Goal: Task Accomplishment & Management: Complete application form

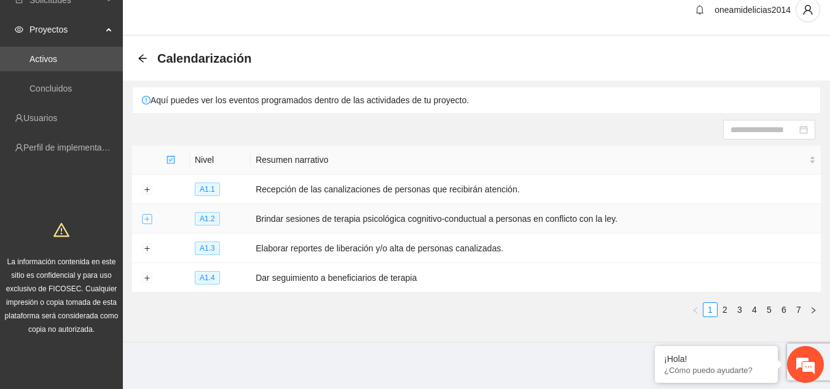
click at [148, 220] on button "Expand row" at bounding box center [147, 220] width 10 height 10
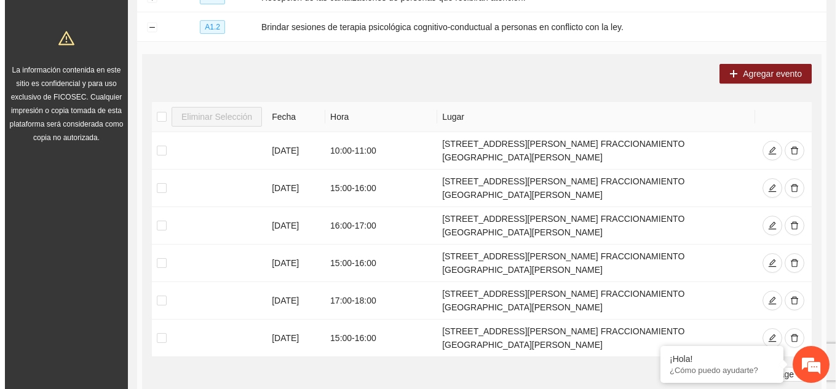
scroll to position [236, 0]
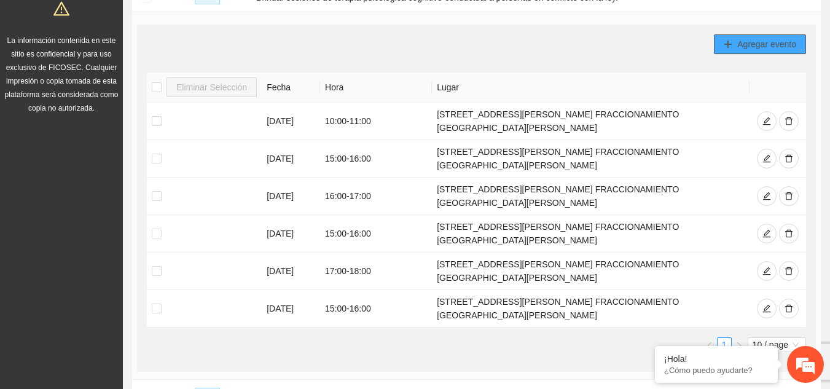
click at [747, 38] on span "Agregar evento" at bounding box center [767, 44] width 59 height 14
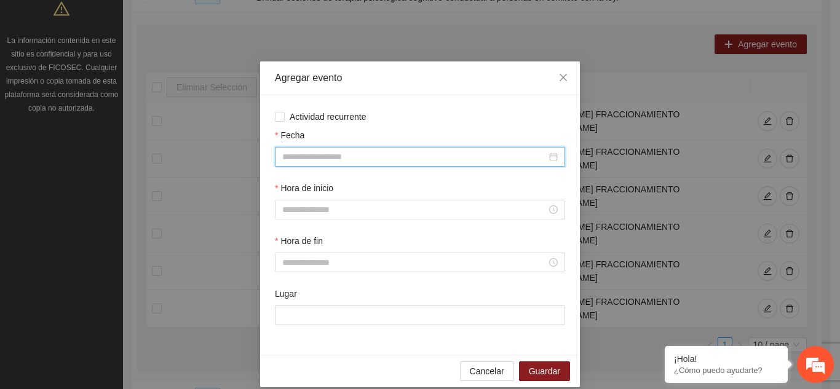
click at [333, 155] on input "Fecha" at bounding box center [414, 157] width 264 height 14
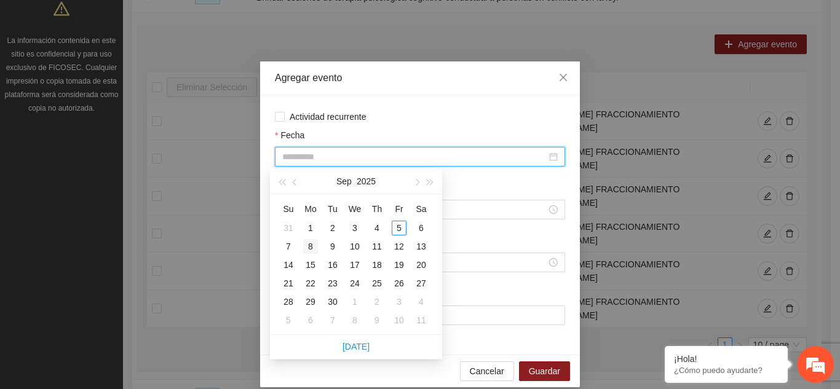
type input "**********"
click at [310, 248] on div "8" at bounding box center [310, 246] width 15 height 15
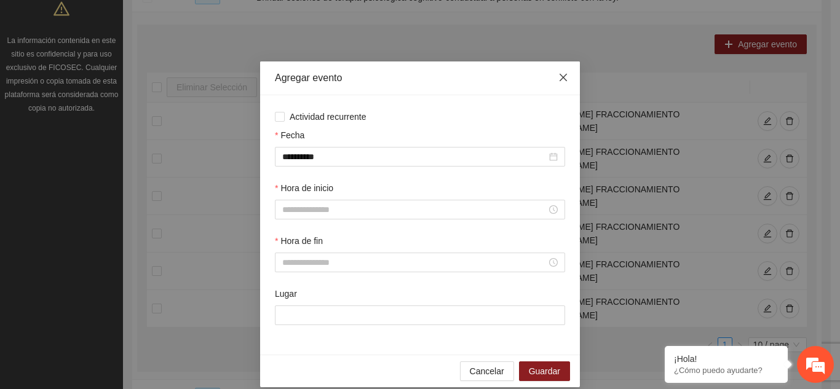
click at [559, 76] on icon "close" at bounding box center [562, 77] width 7 height 7
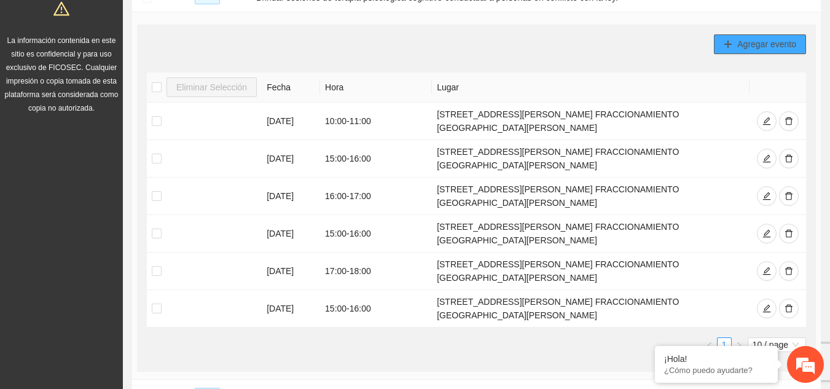
click at [755, 39] on span "Agregar evento" at bounding box center [767, 44] width 59 height 14
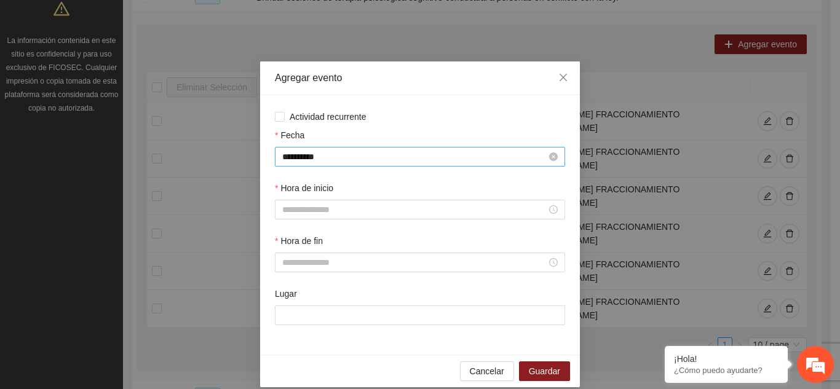
click at [334, 153] on input "**********" at bounding box center [414, 157] width 264 height 14
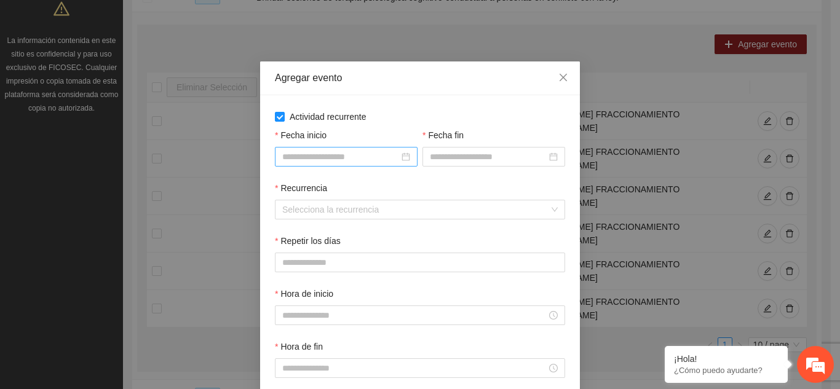
click at [325, 156] on input "Fecha inicio" at bounding box center [340, 157] width 117 height 14
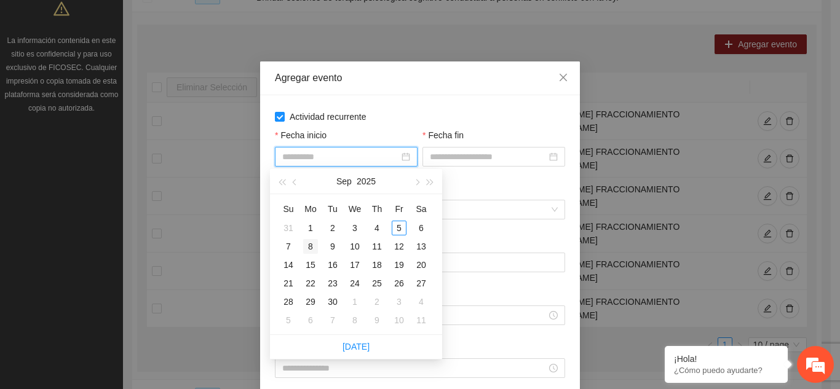
type input "**********"
click at [313, 246] on div "8" at bounding box center [310, 246] width 15 height 15
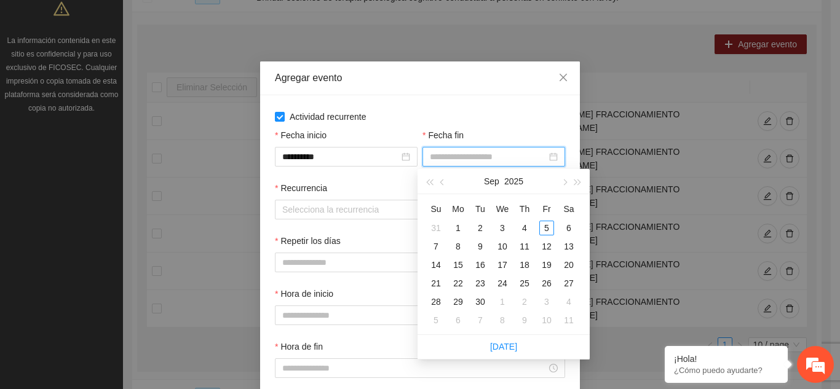
click at [508, 161] on input "Fecha fin" at bounding box center [488, 157] width 117 height 14
type input "**********"
click at [461, 302] on div "29" at bounding box center [458, 301] width 15 height 15
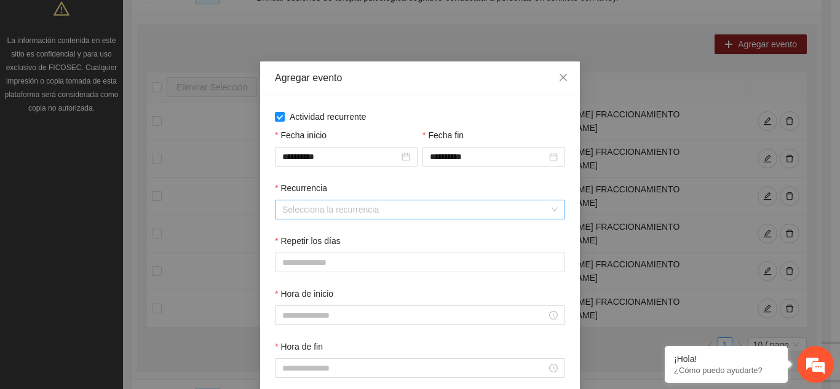
click at [365, 211] on input "Recurrencia" at bounding box center [415, 209] width 267 height 18
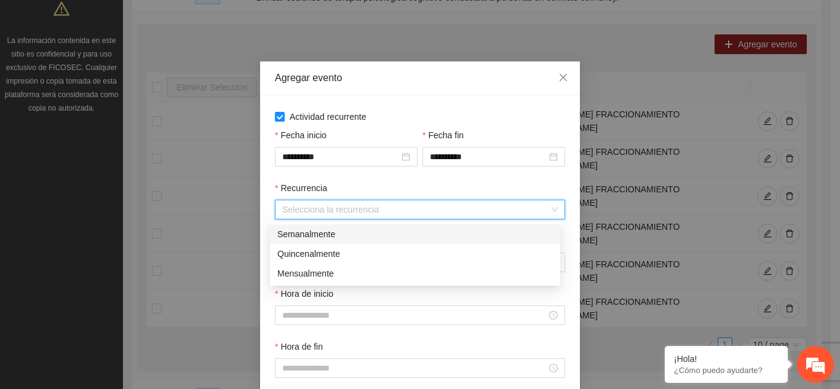
click at [326, 232] on div "Semanalmente" at bounding box center [414, 234] width 275 height 14
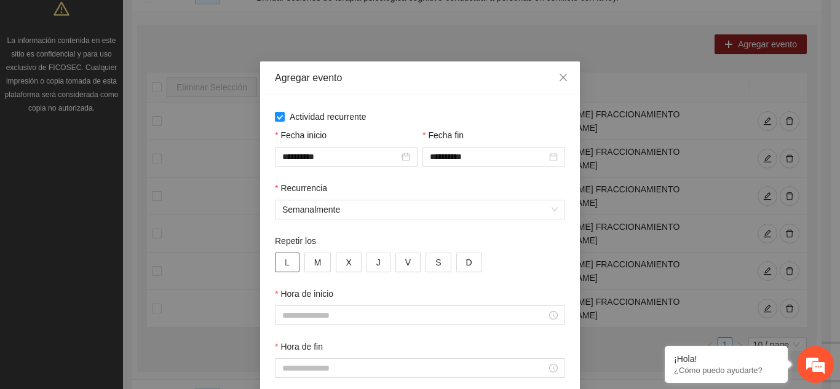
click at [285, 264] on span "L" at bounding box center [287, 263] width 5 height 14
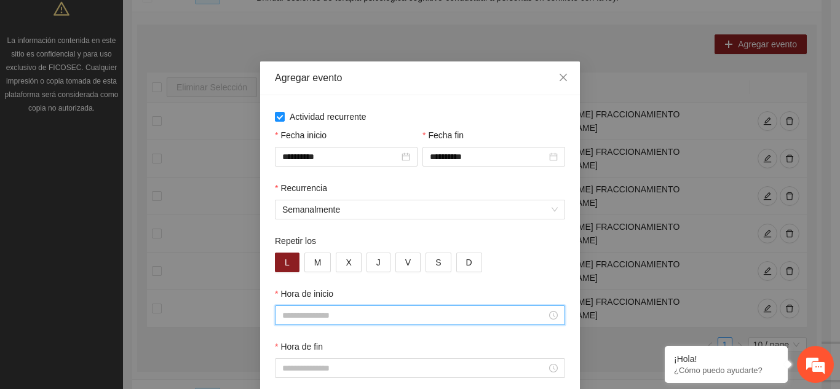
click at [296, 317] on input "Hora de inicio" at bounding box center [414, 316] width 264 height 14
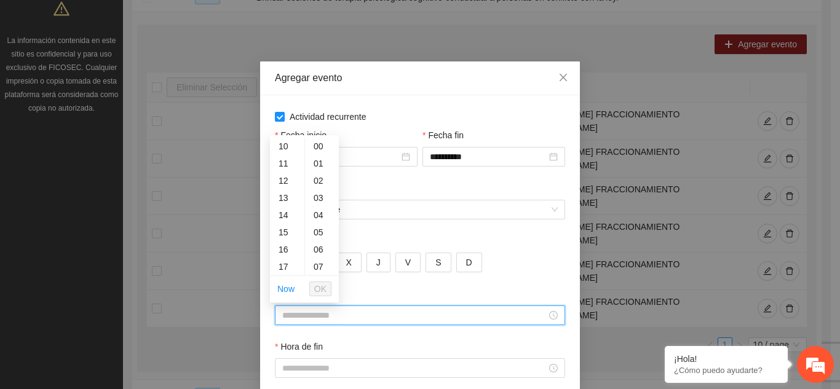
scroll to position [197, 0]
click at [286, 204] on div "15" at bounding box center [287, 207] width 34 height 17
type input "*****"
click at [322, 286] on span "OK" at bounding box center [320, 289] width 12 height 14
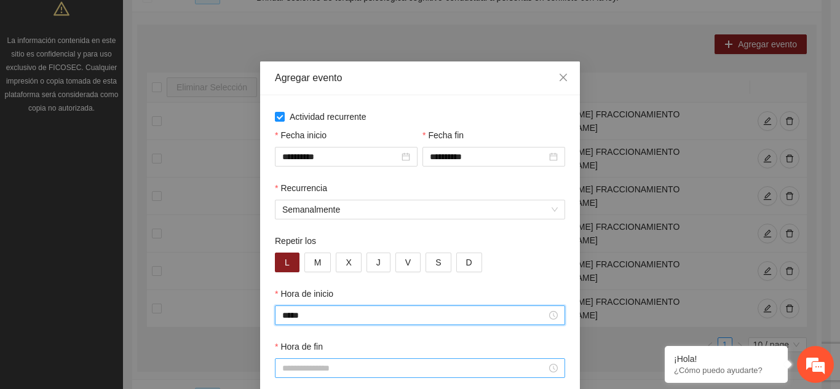
click at [315, 366] on input "Hora de fin" at bounding box center [414, 368] width 264 height 14
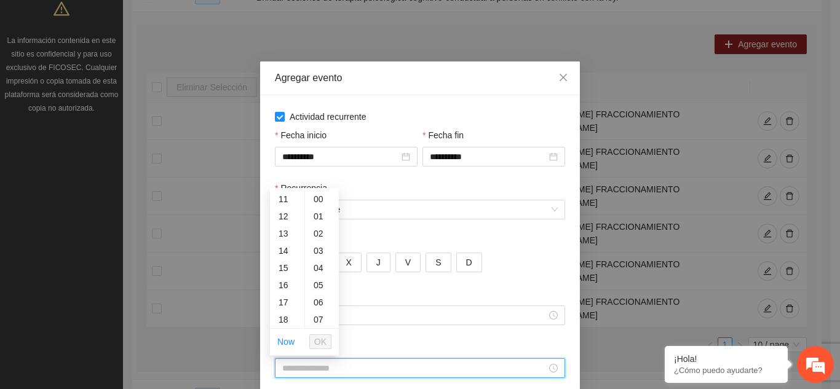
scroll to position [221, 0]
click at [285, 253] on div "16" at bounding box center [287, 253] width 34 height 17
type input "*****"
click at [326, 339] on span "OK" at bounding box center [320, 342] width 12 height 14
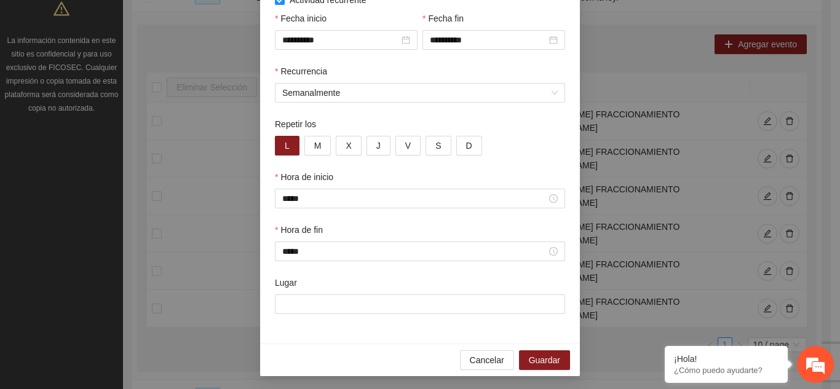
scroll to position [119, 0]
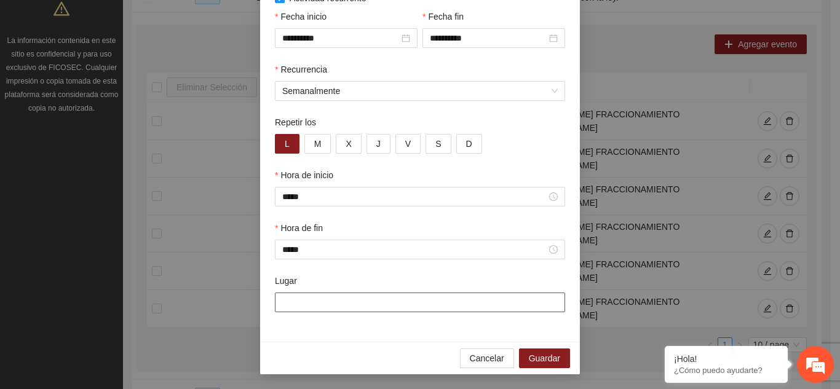
click at [369, 298] on input "Lugar" at bounding box center [420, 303] width 290 height 20
type input "**********"
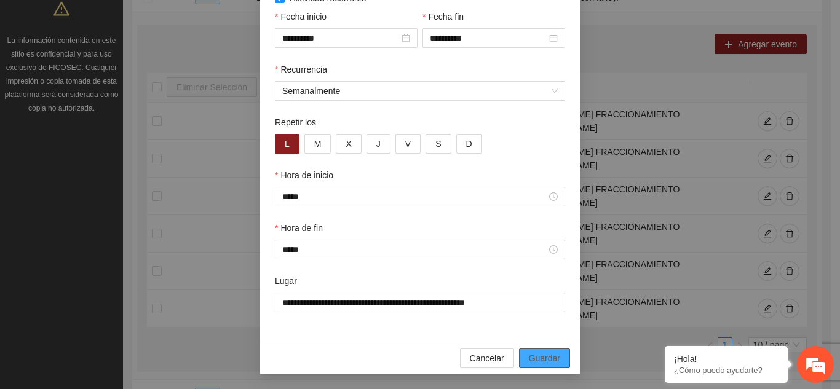
click at [537, 355] on span "Guardar" at bounding box center [544, 359] width 31 height 14
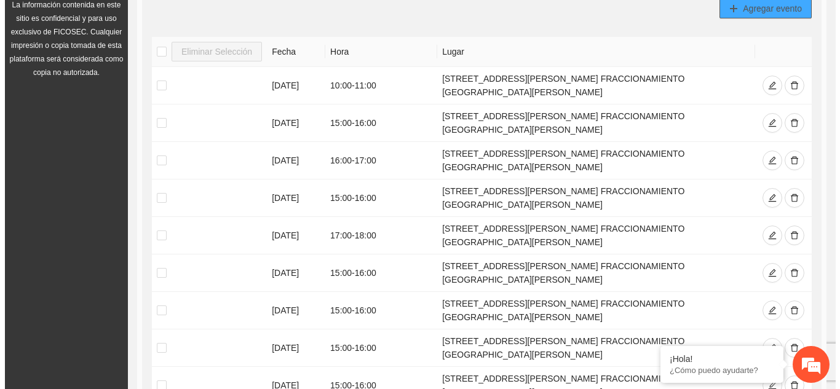
scroll to position [261, 0]
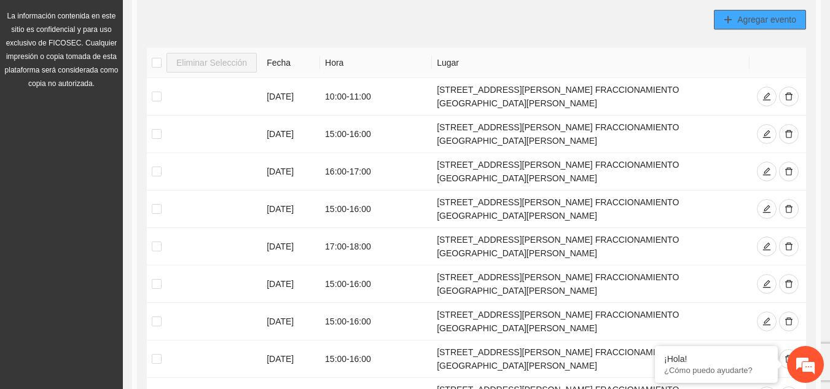
click at [765, 17] on span "Agregar evento" at bounding box center [767, 20] width 59 height 14
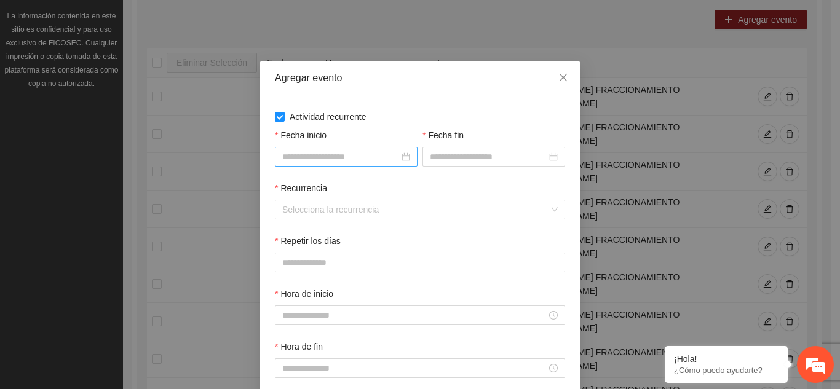
click at [288, 156] on input "Fecha inicio" at bounding box center [340, 157] width 117 height 14
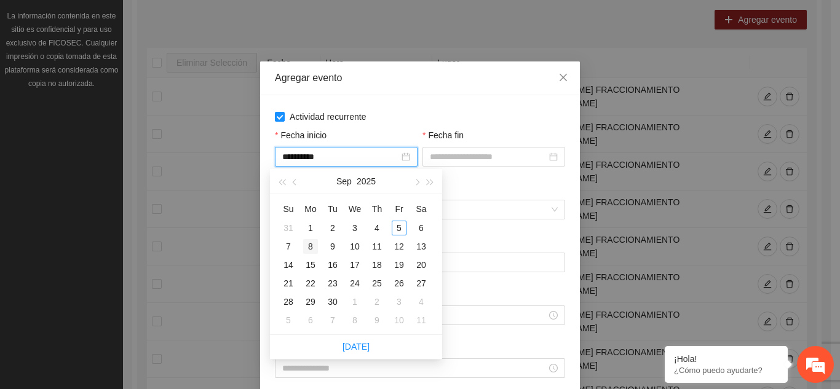
type input "**********"
click at [312, 243] on div "8" at bounding box center [310, 246] width 15 height 15
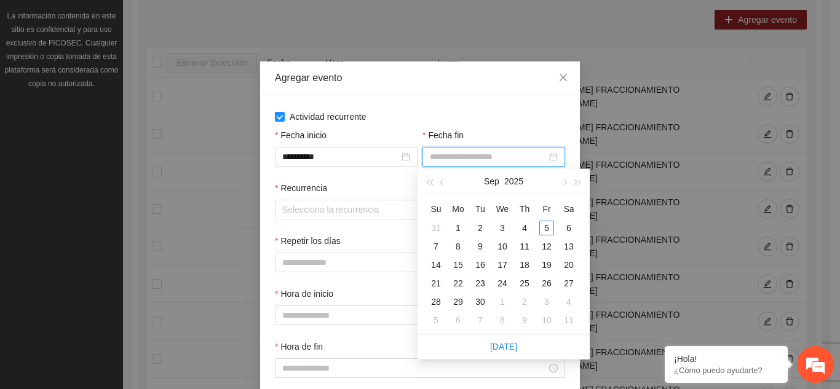
click at [451, 156] on input "Fecha fin" at bounding box center [488, 157] width 117 height 14
type input "**********"
click at [457, 302] on div "29" at bounding box center [458, 301] width 15 height 15
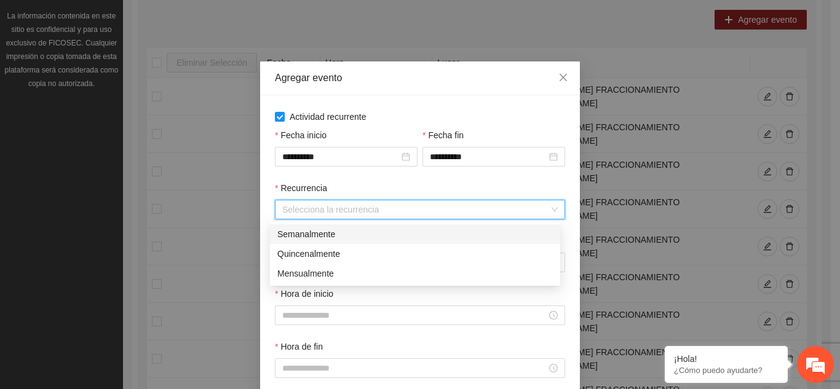
click at [329, 212] on input "Recurrencia" at bounding box center [415, 209] width 267 height 18
click at [317, 234] on div "Semanalmente" at bounding box center [414, 234] width 275 height 14
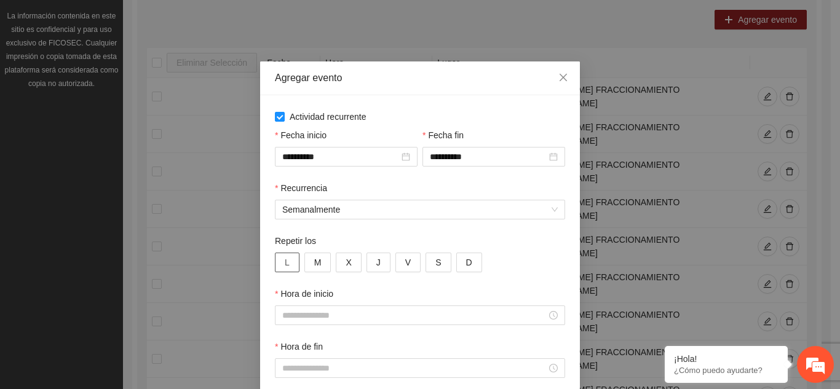
click at [285, 267] on span "L" at bounding box center [287, 263] width 5 height 14
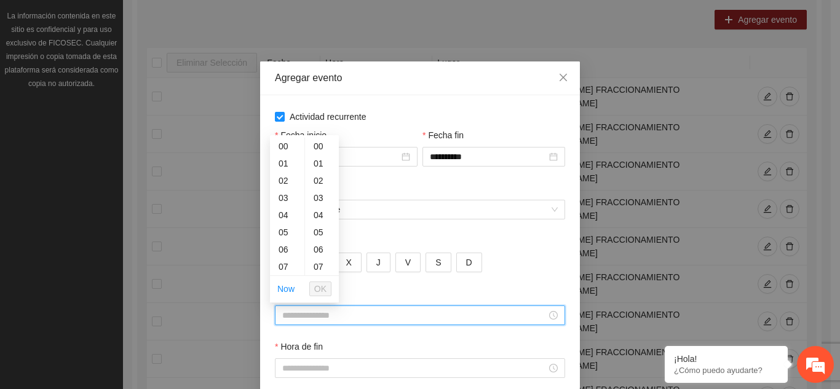
click at [291, 318] on input "Hora de inicio" at bounding box center [414, 316] width 264 height 14
click at [284, 240] on div "17" at bounding box center [287, 242] width 34 height 17
type input "*****"
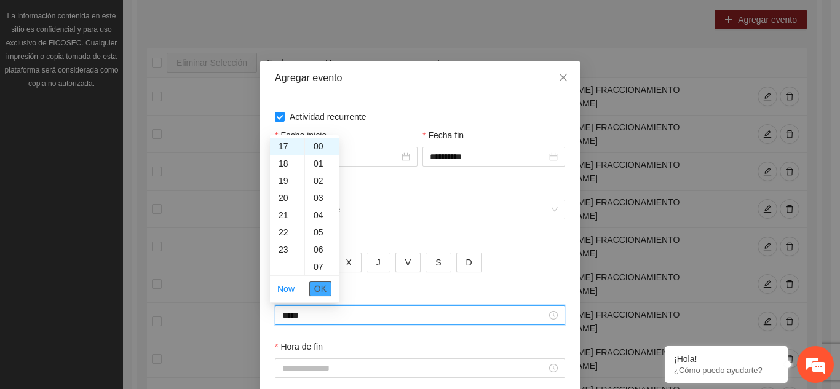
click at [326, 290] on span "OK" at bounding box center [320, 289] width 12 height 14
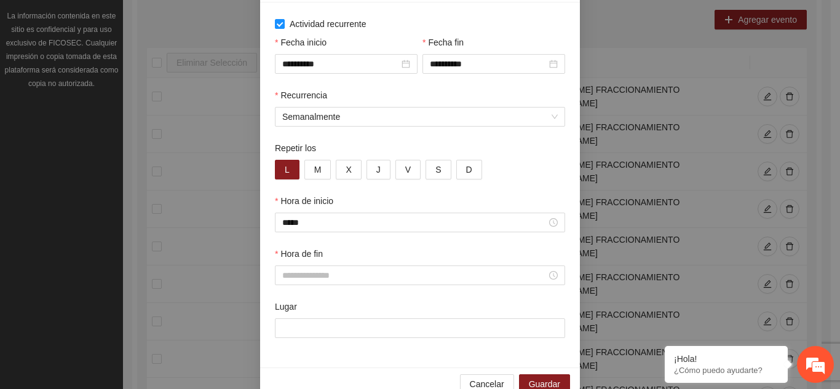
scroll to position [98, 0]
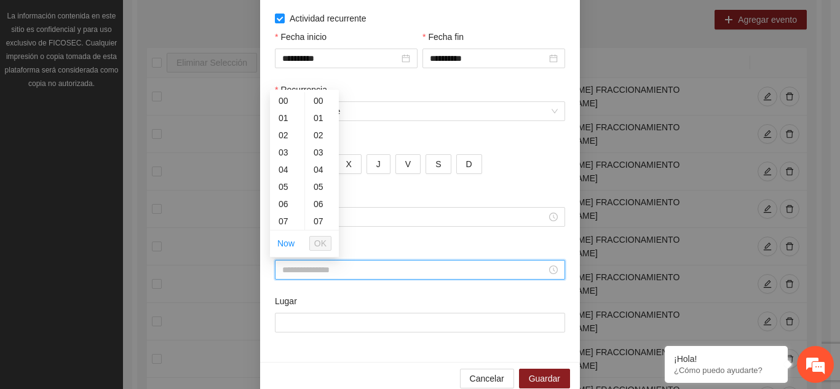
click at [359, 274] on input "Hora de fin" at bounding box center [414, 270] width 264 height 14
click at [283, 208] on div "18" at bounding box center [287, 205] width 34 height 17
type input "*****"
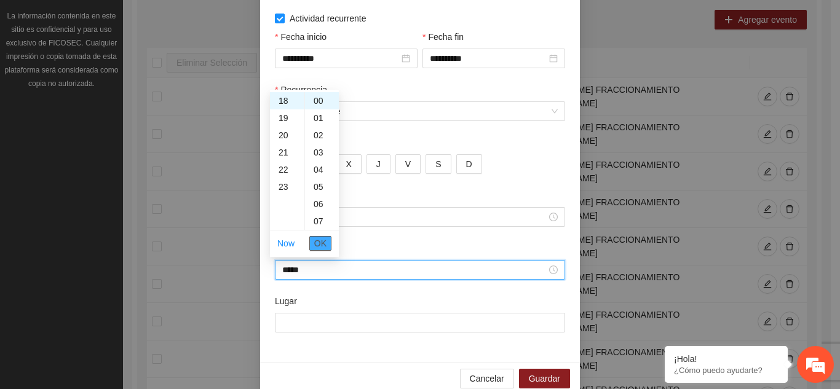
click at [321, 243] on span "OK" at bounding box center [320, 244] width 12 height 14
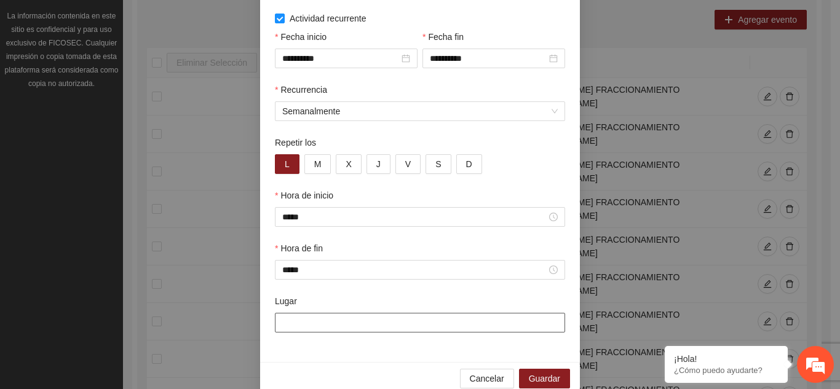
click at [302, 318] on input "Lugar" at bounding box center [420, 323] width 290 height 20
type input "**********"
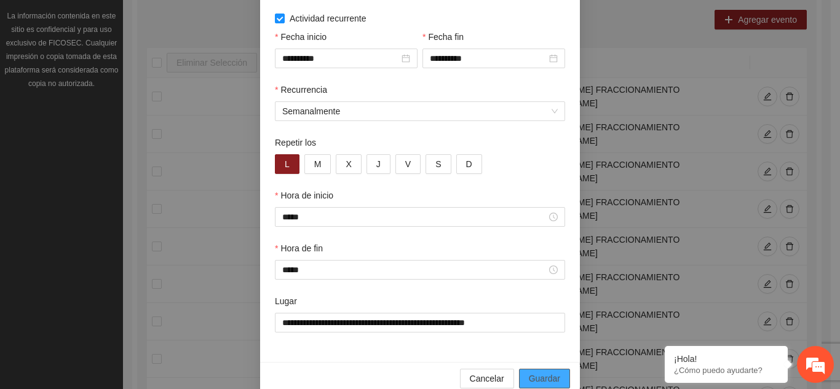
click at [543, 375] on span "Guardar" at bounding box center [544, 379] width 31 height 14
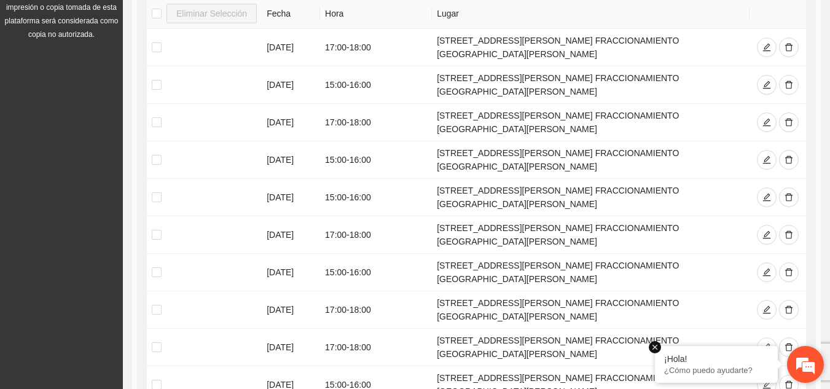
click at [658, 345] on em at bounding box center [655, 347] width 12 height 12
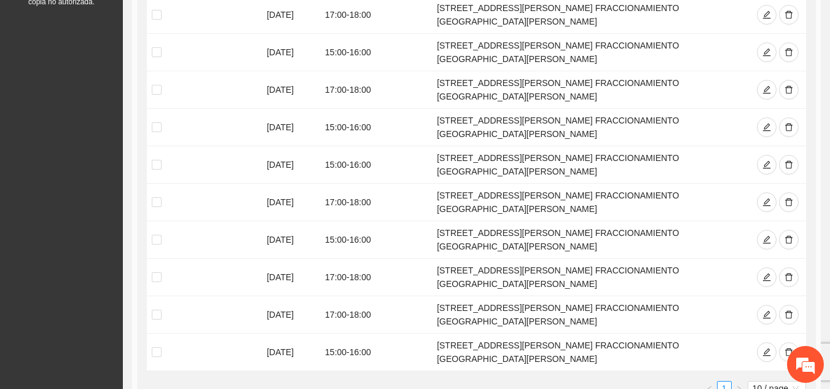
scroll to position [359, 0]
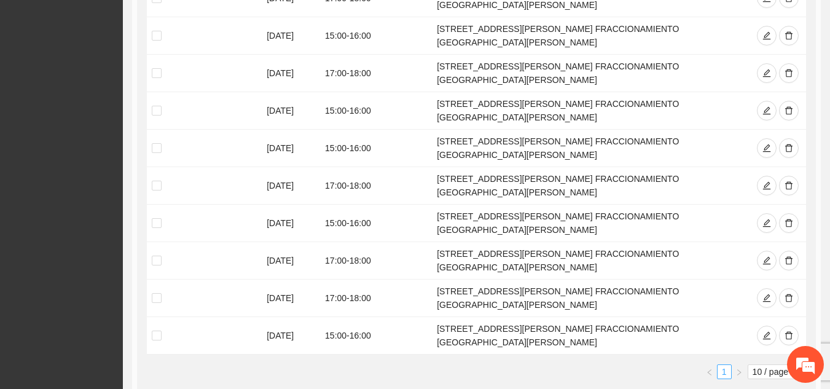
click at [728, 365] on link "1" at bounding box center [725, 372] width 14 height 14
click at [794, 365] on span "10 / page" at bounding box center [777, 372] width 49 height 14
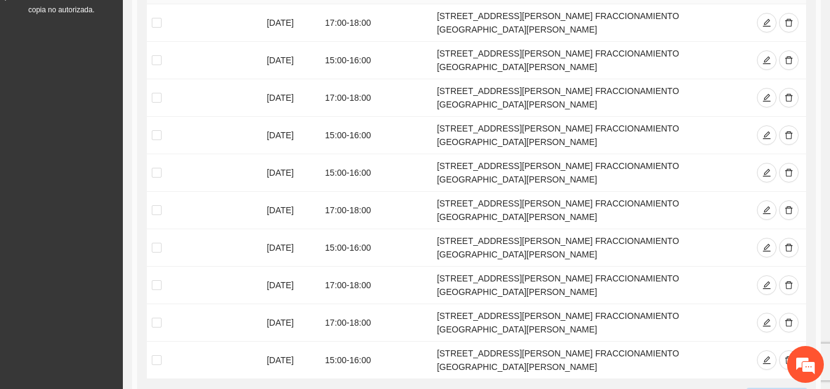
scroll to position [350, 0]
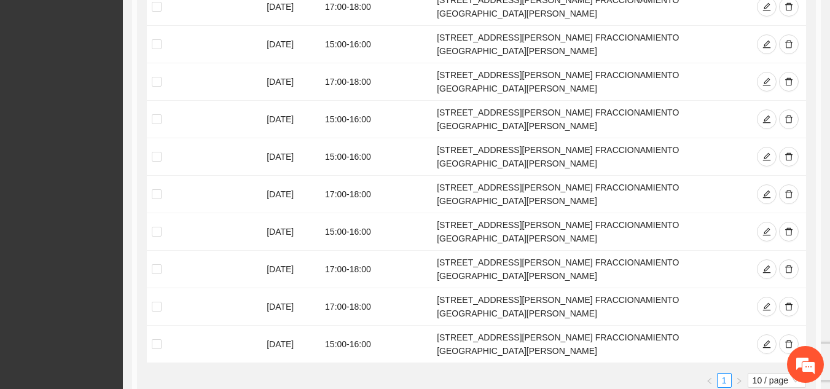
click at [743, 373] on ul "1 10 / page 10 20 10 / page 20 / page 50 / page 100 / page" at bounding box center [477, 380] width 660 height 15
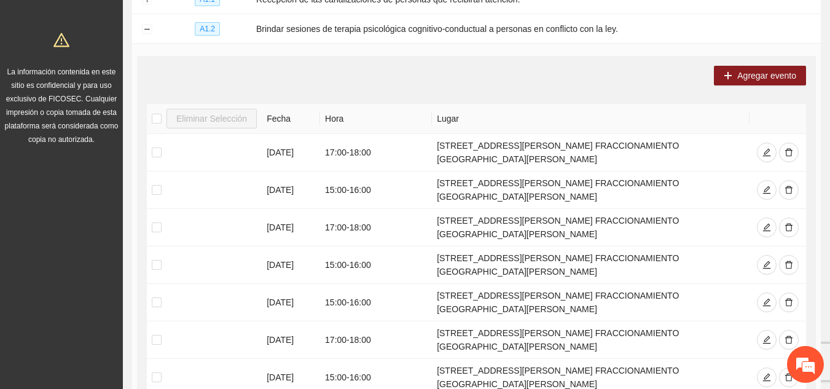
scroll to position [164, 0]
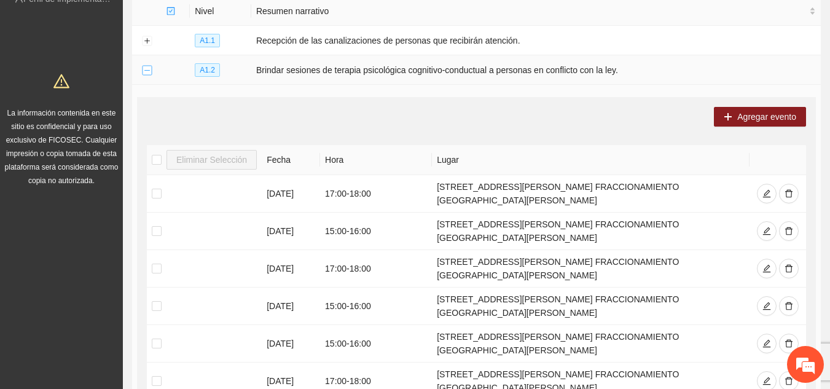
click at [147, 73] on button "Collapse row" at bounding box center [147, 71] width 10 height 10
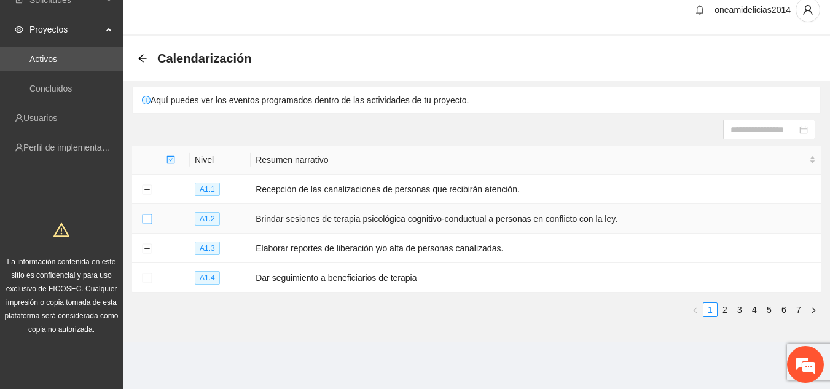
click at [144, 216] on button "Expand row" at bounding box center [147, 220] width 10 height 10
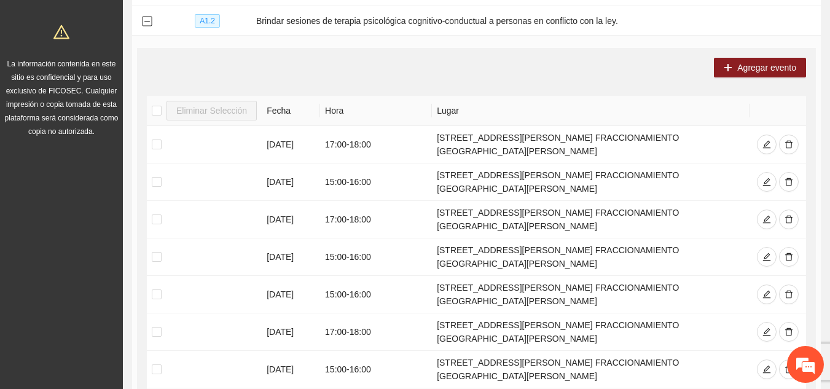
scroll to position [188, 0]
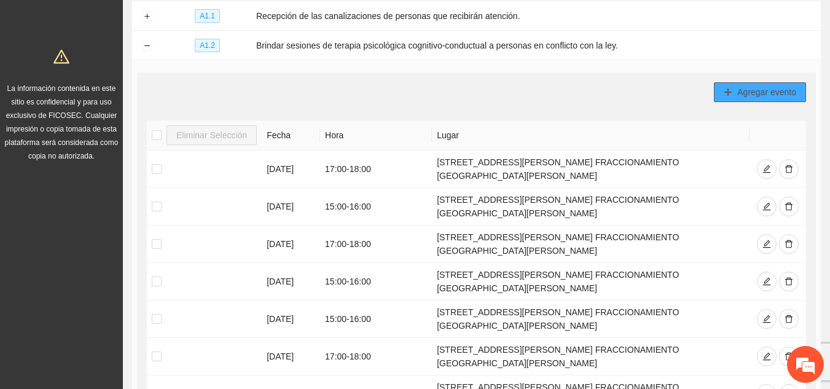
click at [738, 89] on span "Agregar evento" at bounding box center [767, 92] width 59 height 14
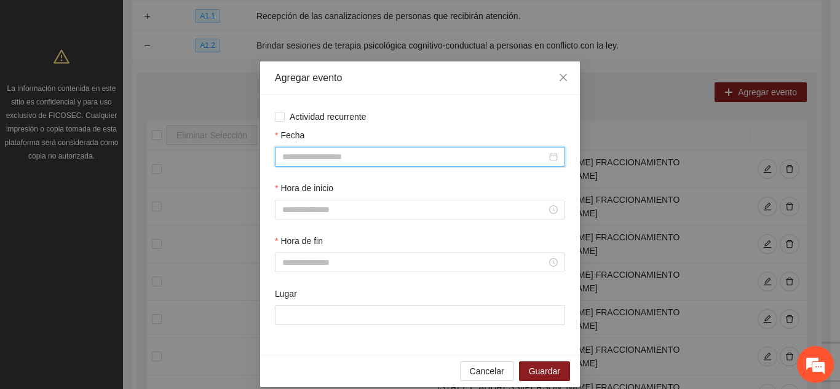
click at [408, 152] on input "Fecha" at bounding box center [414, 157] width 264 height 14
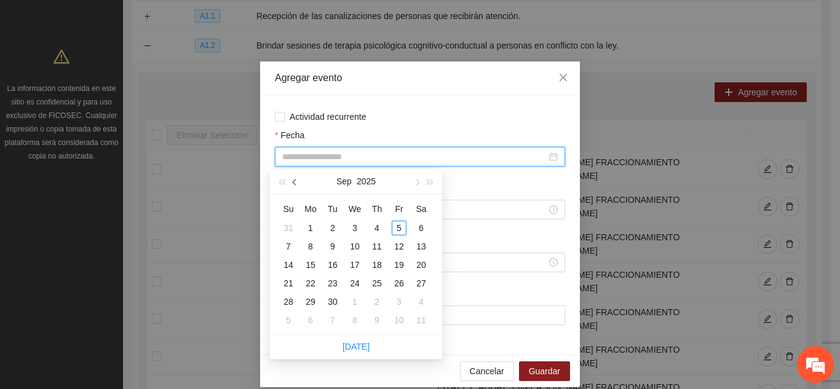
click at [294, 184] on span "button" at bounding box center [296, 182] width 6 height 6
click at [419, 182] on span "button" at bounding box center [416, 182] width 6 height 6
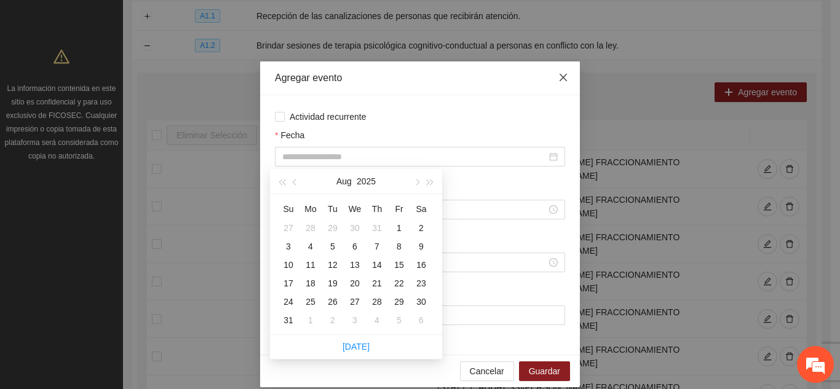
click at [558, 80] on icon "close" at bounding box center [563, 78] width 10 height 10
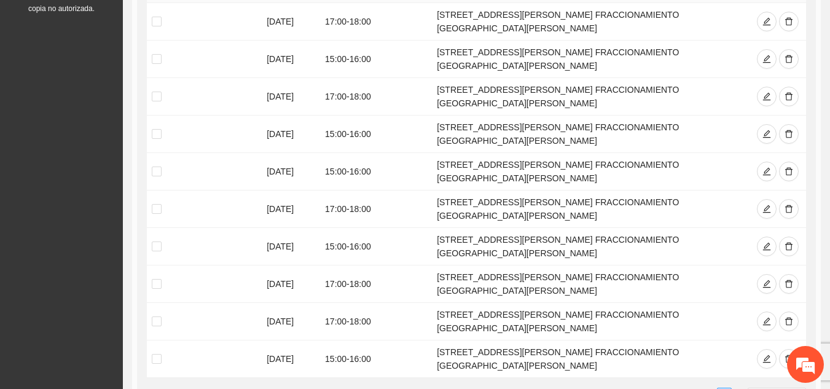
scroll to position [459, 0]
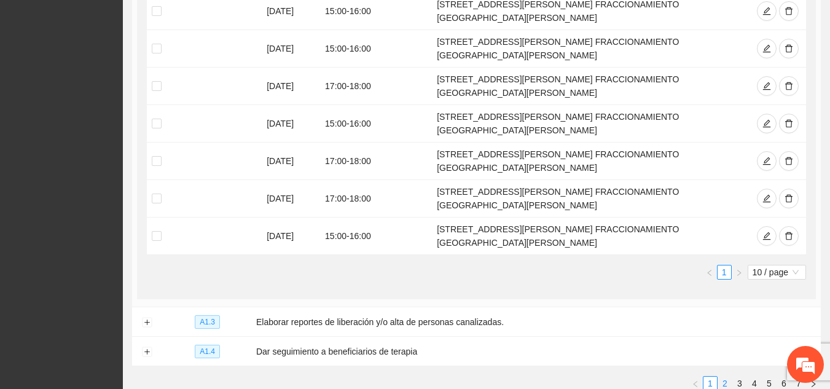
click at [730, 377] on link "2" at bounding box center [726, 384] width 14 height 14
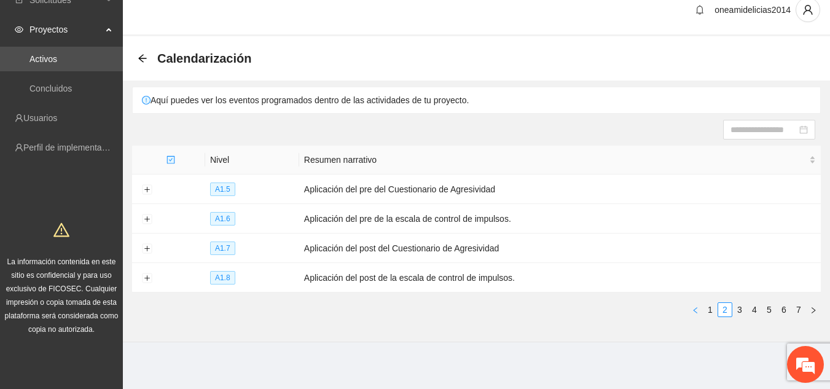
click at [700, 310] on button "button" at bounding box center [695, 309] width 15 height 15
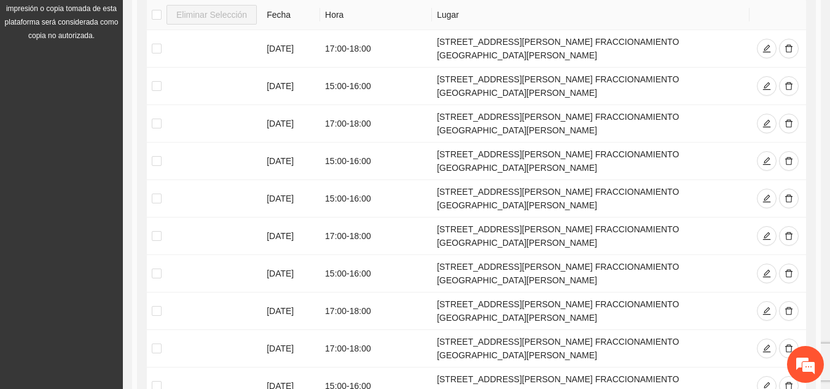
scroll to position [304, 0]
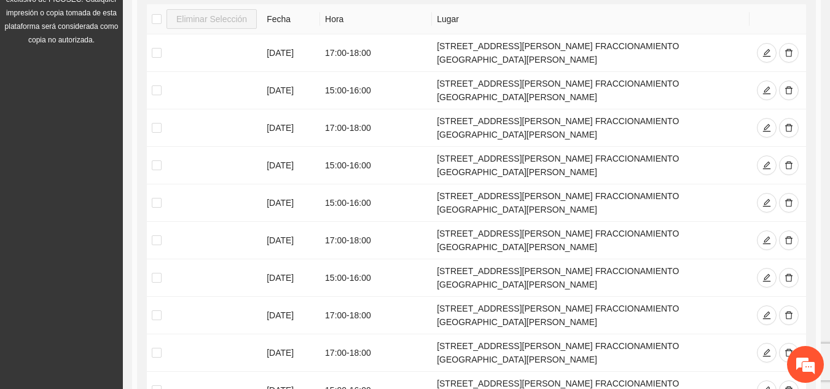
drag, startPoint x: 817, startPoint y: 278, endPoint x: 810, endPoint y: 328, distance: 50.3
click at [810, 328] on td "Agregar evento Eliminar Selección Fecha Hora Lugar [DATE] 17:00 - 18:00 [STREET…" at bounding box center [476, 203] width 689 height 518
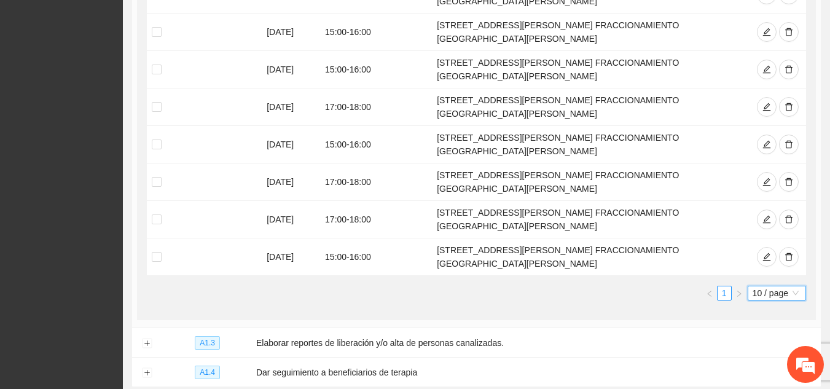
scroll to position [459, 0]
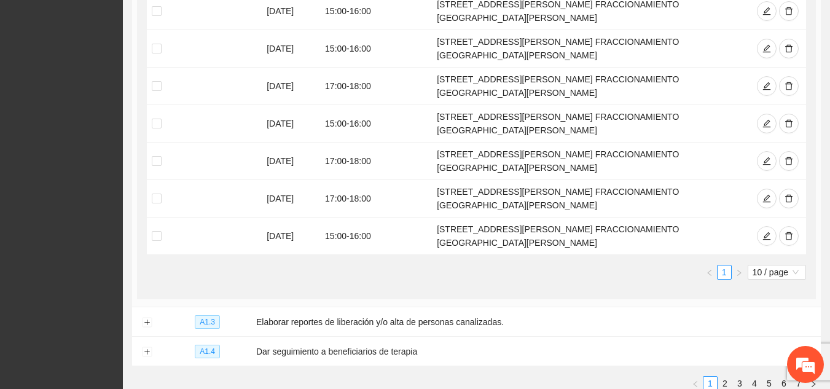
click at [801, 189] on div "Eliminar Selección Fecha Hora Lugar [DATE] 17:00 - 18:00 [STREET_ADDRESS][PERSO…" at bounding box center [477, 65] width 660 height 430
click at [795, 266] on span "10 / page" at bounding box center [777, 273] width 49 height 14
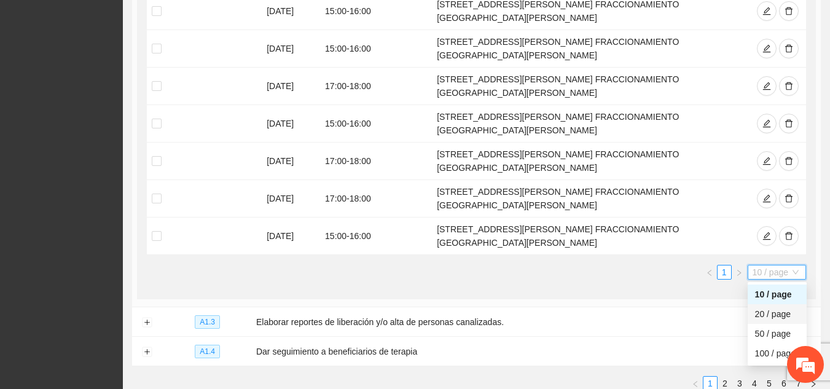
click at [776, 307] on div "20 / page" at bounding box center [777, 314] width 44 height 14
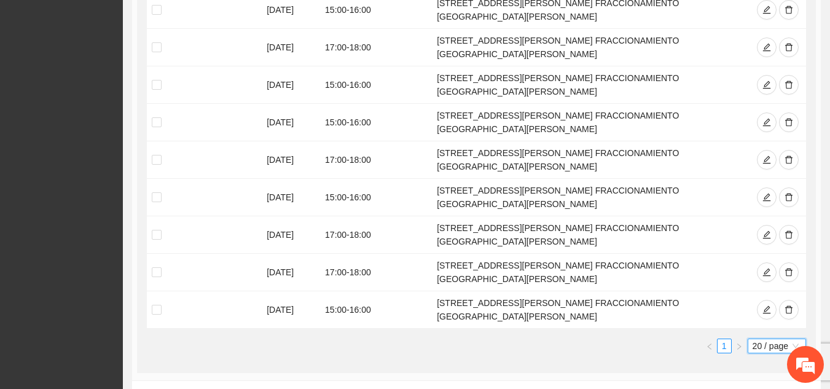
scroll to position [528, 0]
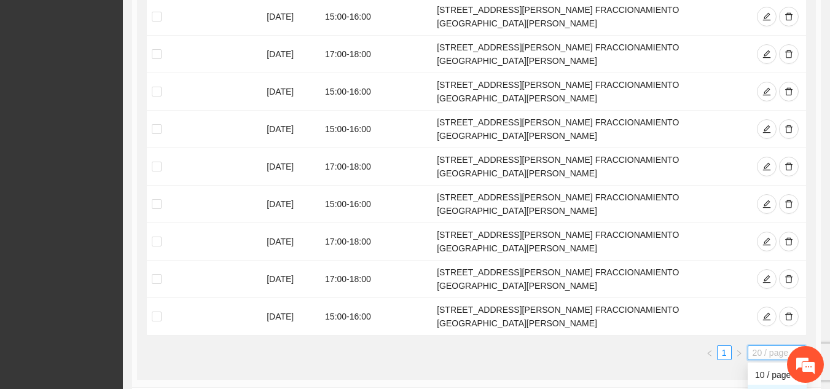
click at [792, 346] on span "20 / page" at bounding box center [777, 353] width 49 height 14
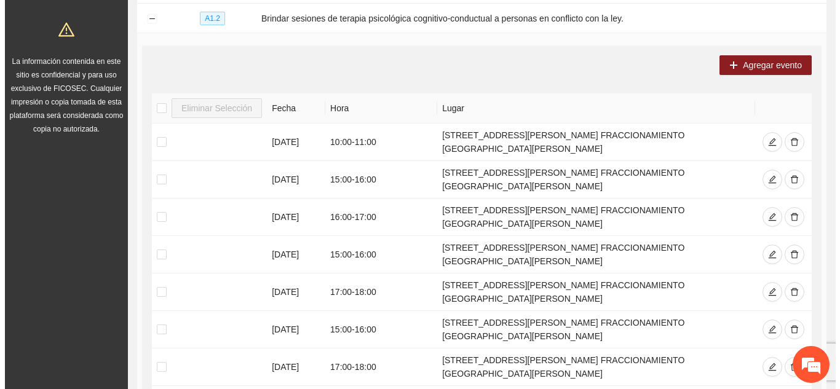
scroll to position [212, 0]
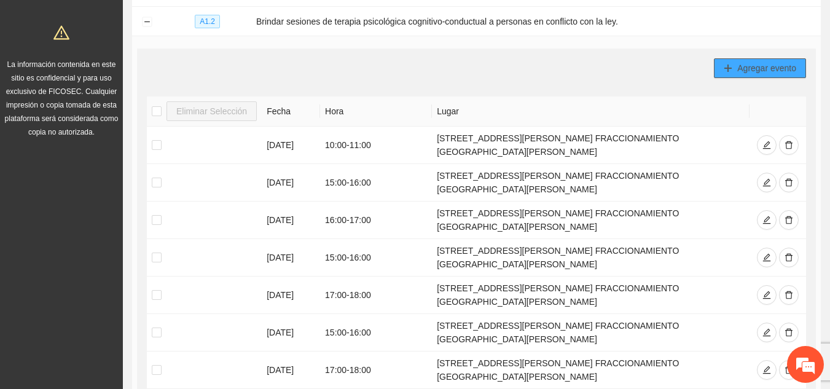
click at [756, 71] on span "Agregar evento" at bounding box center [767, 68] width 59 height 14
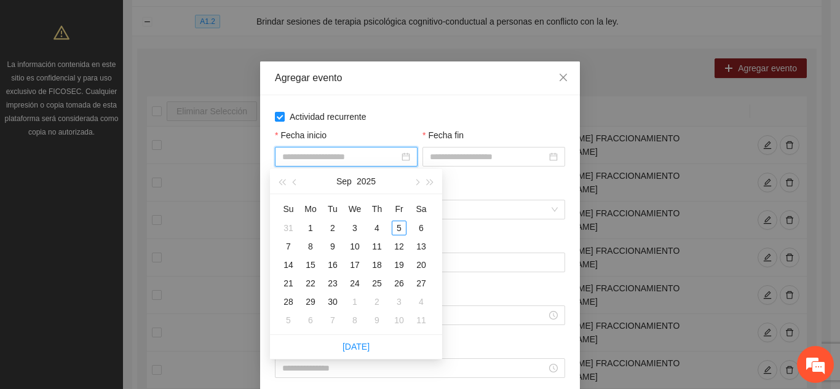
click at [361, 160] on input "Fecha inicio" at bounding box center [340, 157] width 117 height 14
type input "**********"
click at [333, 249] on div "9" at bounding box center [332, 246] width 15 height 15
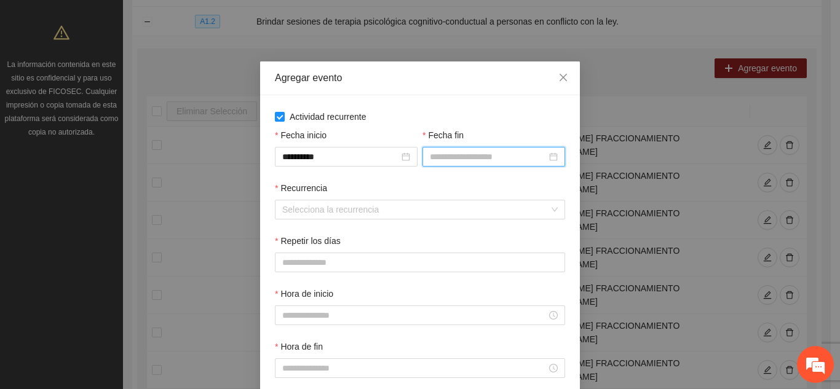
click at [542, 160] on input "Fecha fin" at bounding box center [488, 157] width 117 height 14
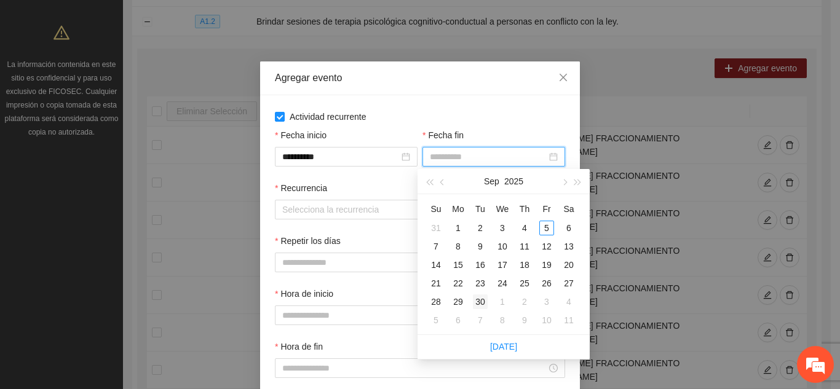
type input "**********"
click at [478, 302] on div "30" at bounding box center [480, 301] width 15 height 15
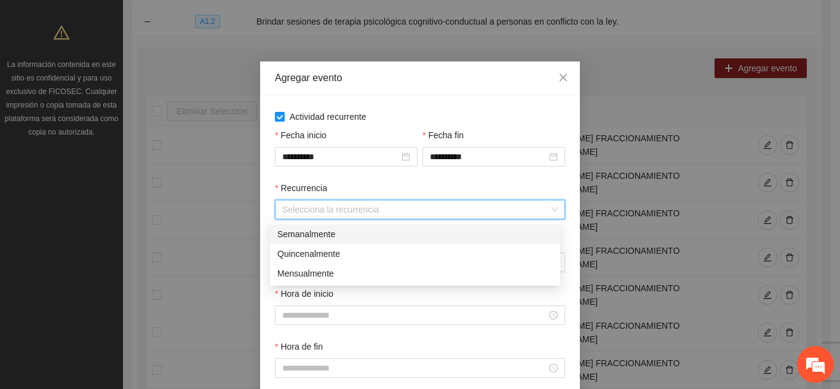
click at [366, 210] on input "Recurrencia" at bounding box center [415, 209] width 267 height 18
click at [330, 234] on div "Semanalmente" at bounding box center [414, 234] width 275 height 14
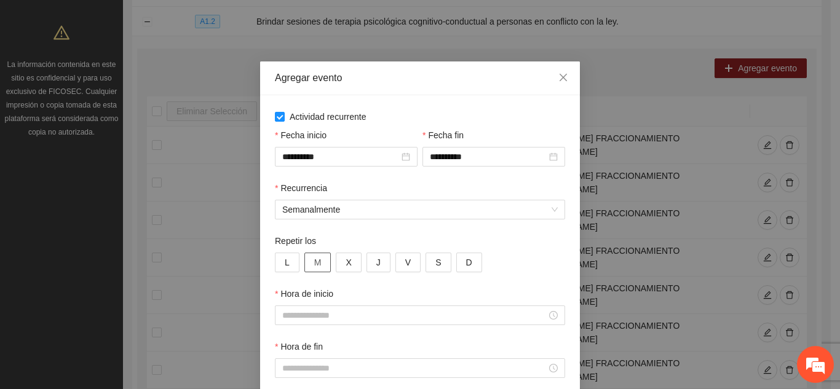
click at [314, 264] on span "M" at bounding box center [317, 263] width 7 height 14
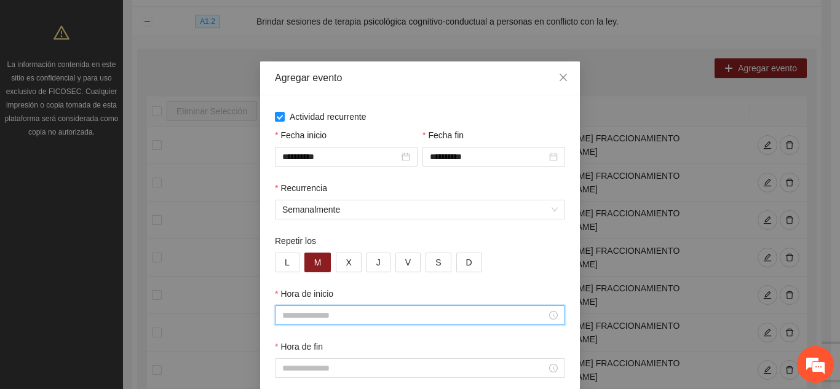
click at [310, 317] on input "Hora de inicio" at bounding box center [414, 316] width 264 height 14
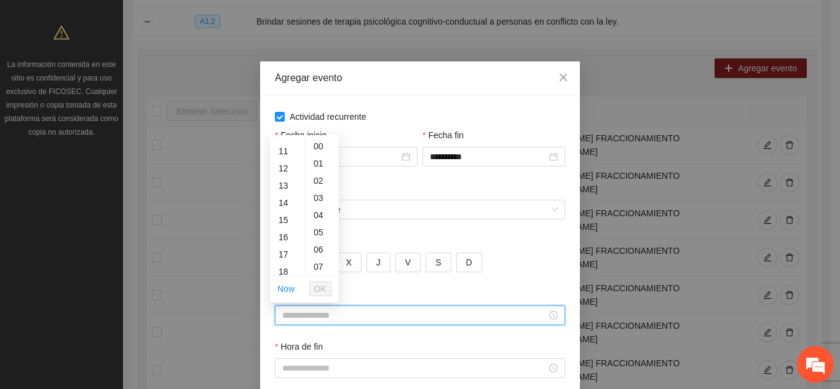
scroll to position [197, 0]
click at [285, 208] on div "15" at bounding box center [287, 207] width 34 height 17
type input "*****"
click at [321, 288] on span "OK" at bounding box center [320, 289] width 12 height 14
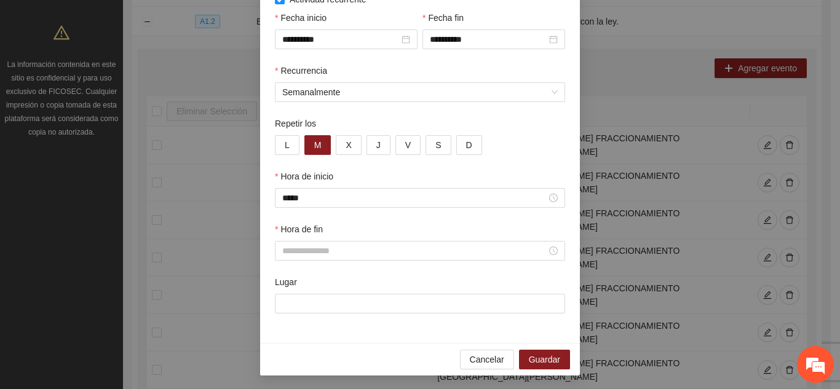
scroll to position [119, 0]
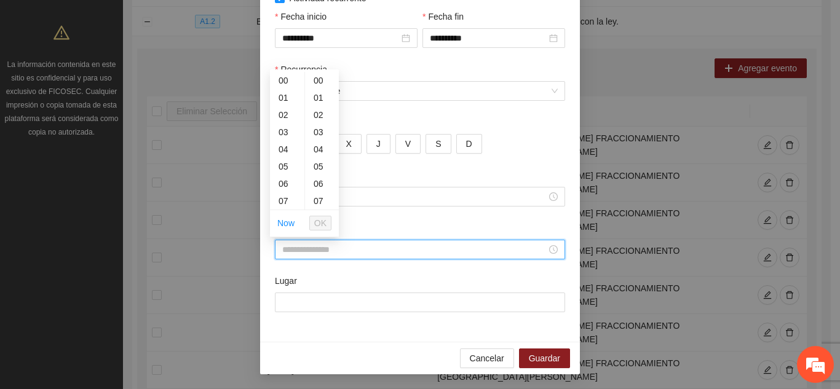
click at [290, 245] on input "Hora de fin" at bounding box center [414, 250] width 264 height 14
click at [286, 181] on div "16" at bounding box center [287, 183] width 34 height 17
type input "*****"
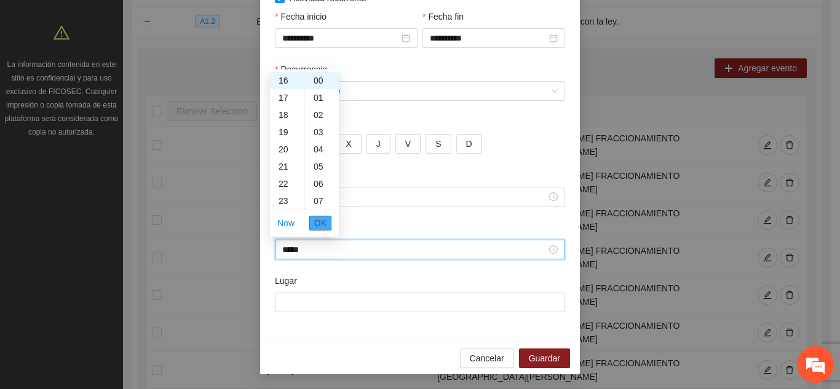
click at [317, 221] on span "OK" at bounding box center [320, 223] width 12 height 14
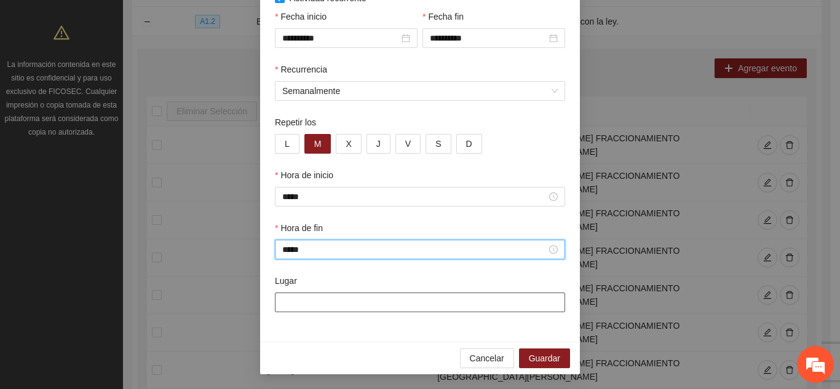
click at [307, 307] on input "Lugar" at bounding box center [420, 303] width 290 height 20
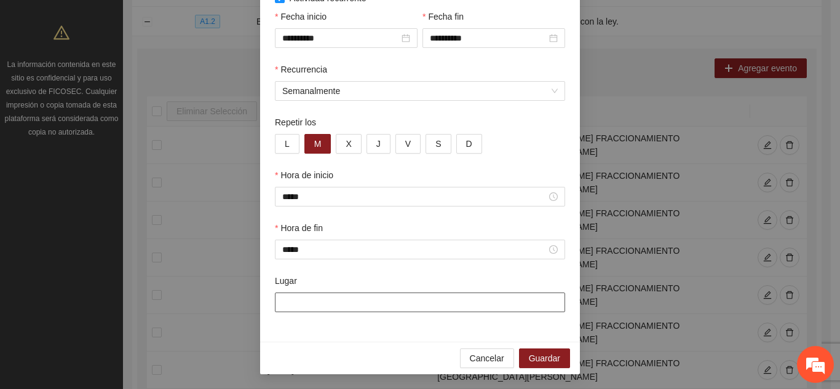
type input "**********"
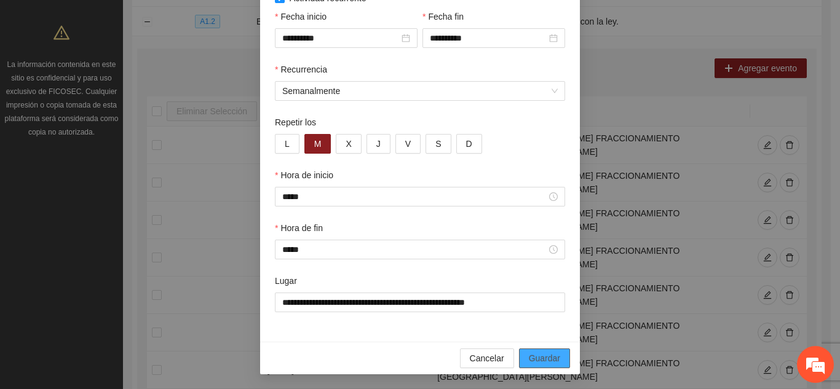
click at [529, 358] on span "Guardar" at bounding box center [544, 359] width 31 height 14
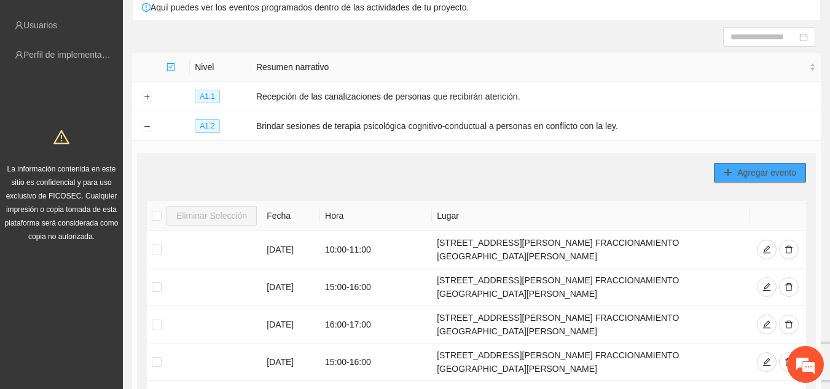
scroll to position [103, 0]
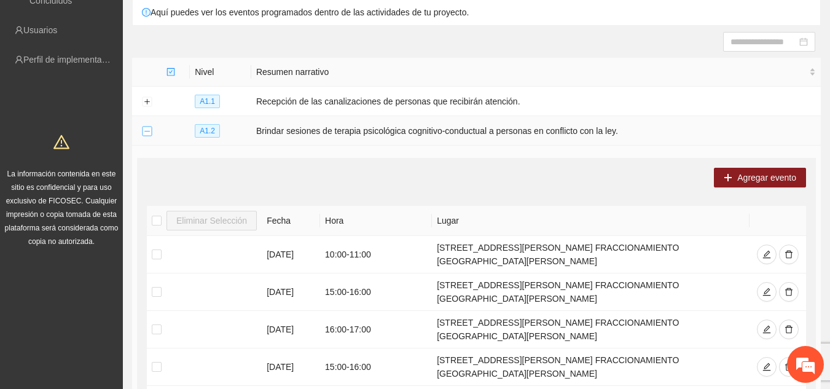
click at [148, 132] on button "Collapse row" at bounding box center [147, 132] width 10 height 10
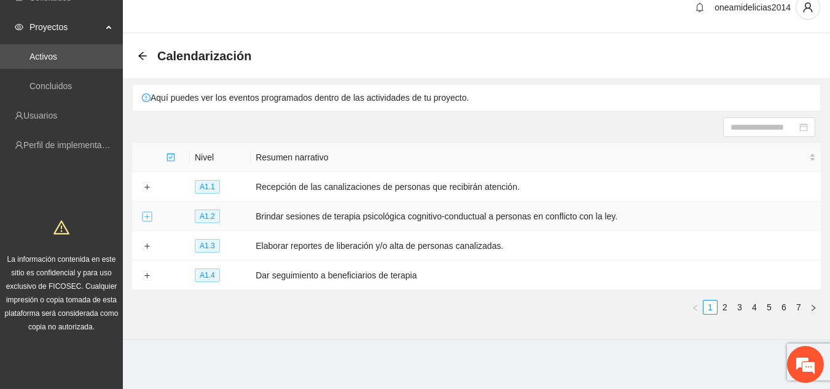
scroll to position [15, 0]
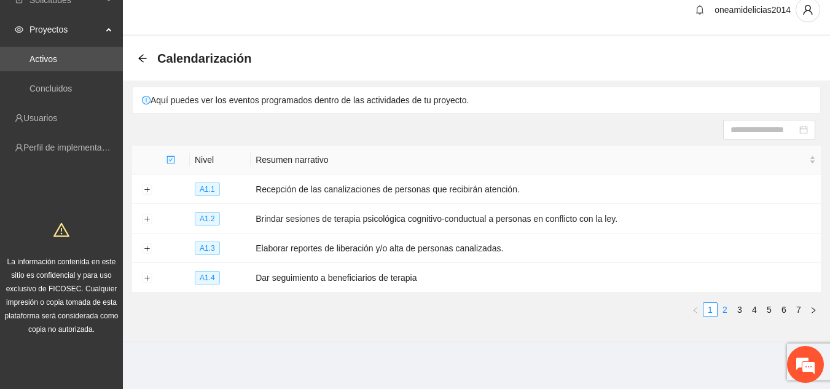
click at [726, 307] on link "2" at bounding box center [726, 310] width 14 height 14
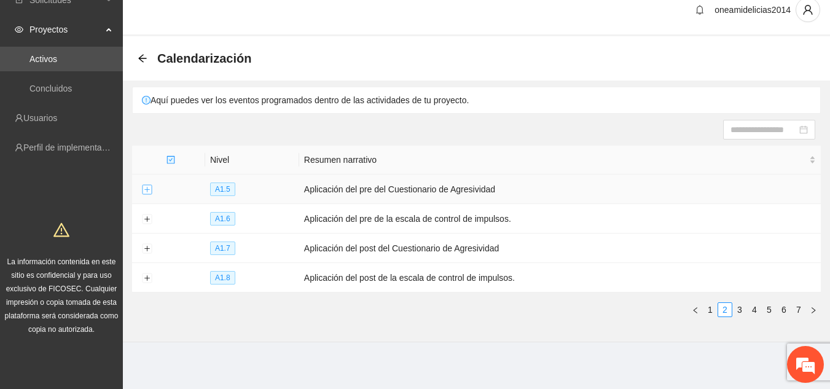
click at [152, 190] on button "Expand row" at bounding box center [147, 190] width 10 height 10
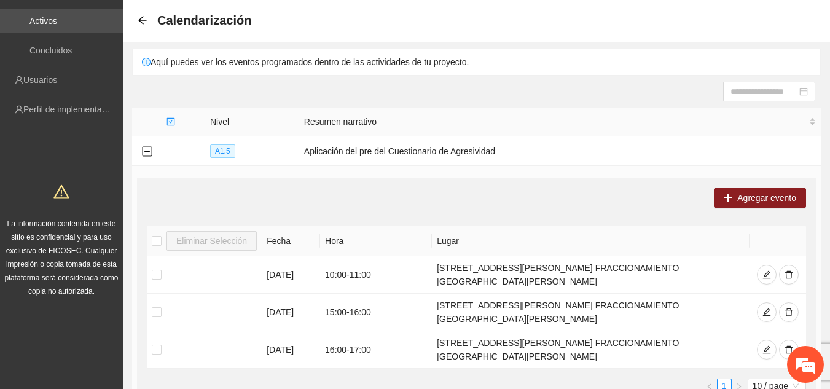
scroll to position [60, 0]
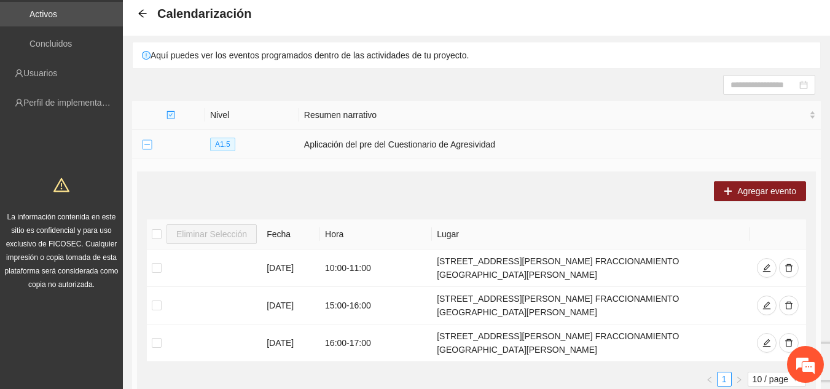
click at [148, 146] on button "Collapse row" at bounding box center [147, 145] width 10 height 10
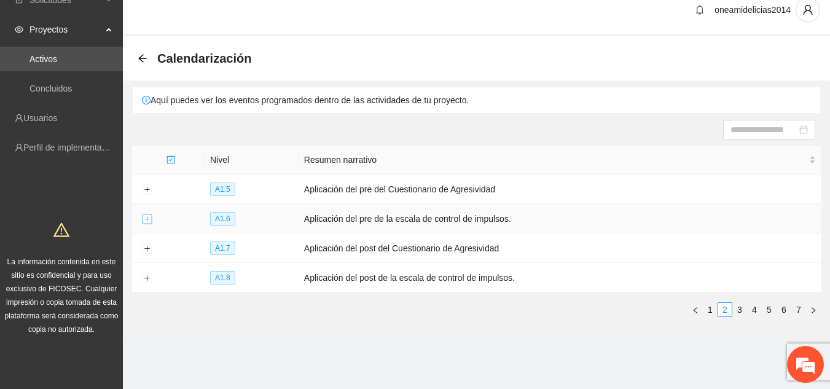
click at [146, 219] on button "Expand row" at bounding box center [147, 220] width 10 height 10
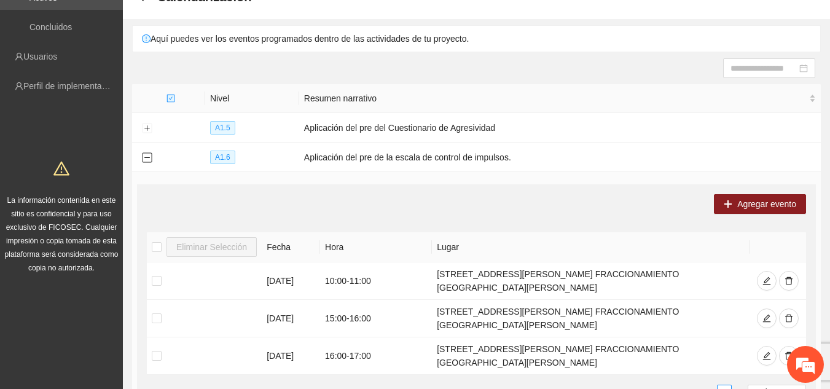
scroll to position [76, 0]
click at [148, 159] on button "Collapse row" at bounding box center [147, 159] width 10 height 10
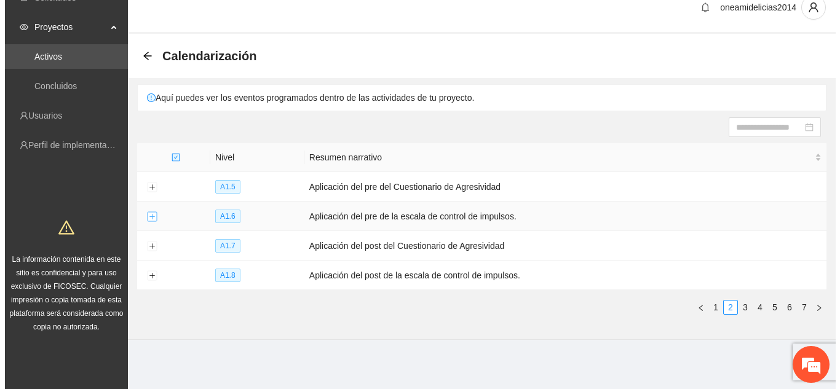
scroll to position [15, 0]
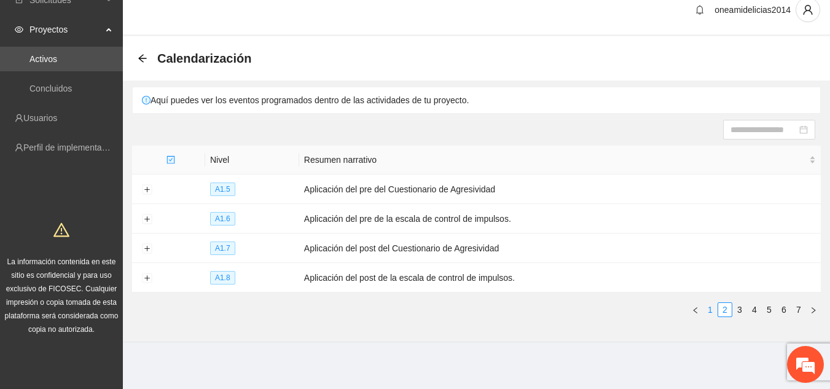
click at [714, 309] on link "1" at bounding box center [711, 310] width 14 height 14
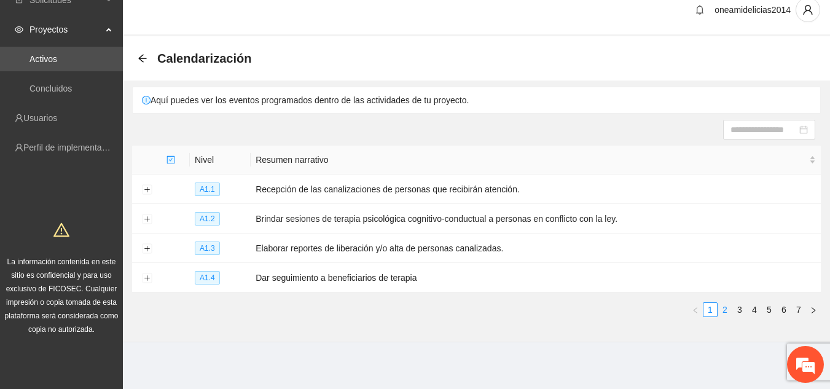
click at [728, 303] on link "2" at bounding box center [726, 310] width 14 height 14
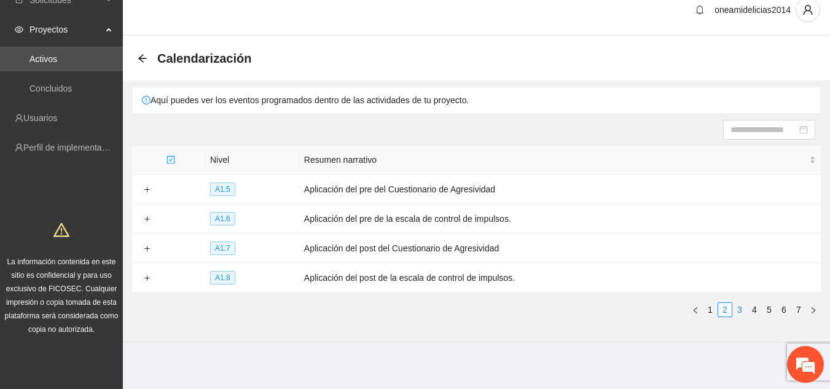
click at [739, 309] on link "3" at bounding box center [740, 310] width 14 height 14
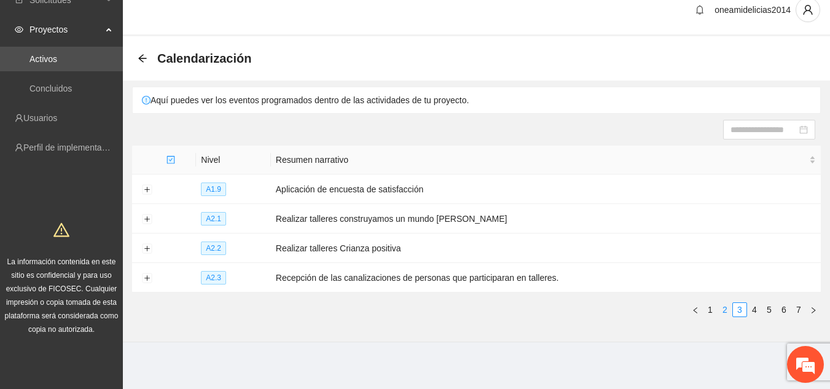
click at [727, 310] on link "2" at bounding box center [726, 310] width 14 height 14
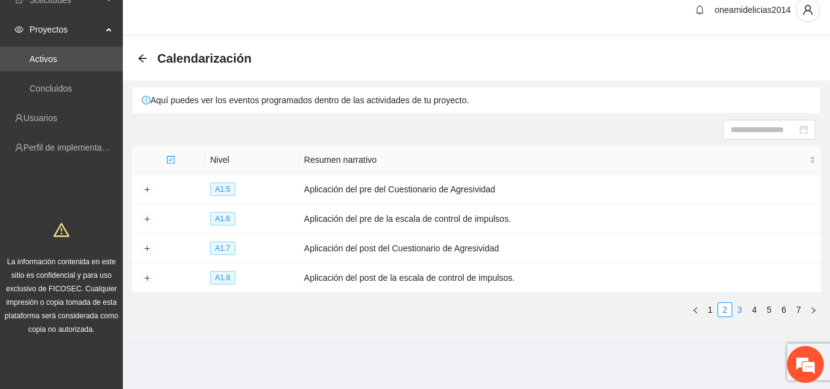
click at [741, 309] on link "3" at bounding box center [740, 310] width 14 height 14
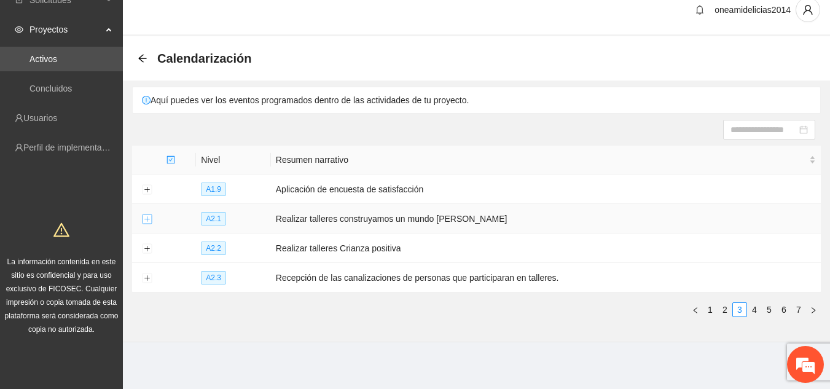
click at [146, 215] on button "Expand row" at bounding box center [147, 220] width 10 height 10
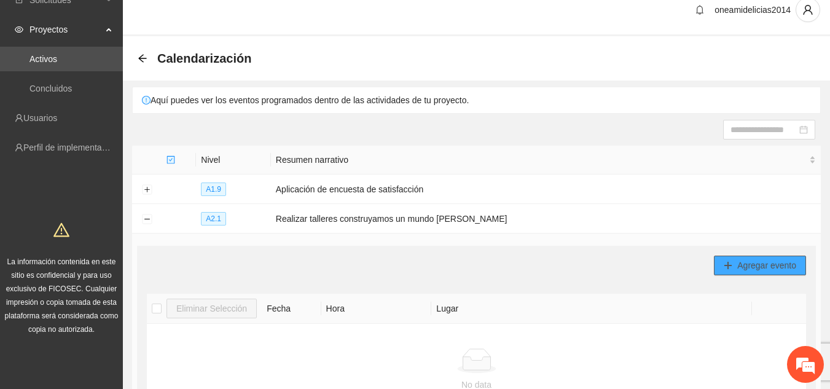
click at [741, 268] on span "Agregar evento" at bounding box center [767, 266] width 59 height 14
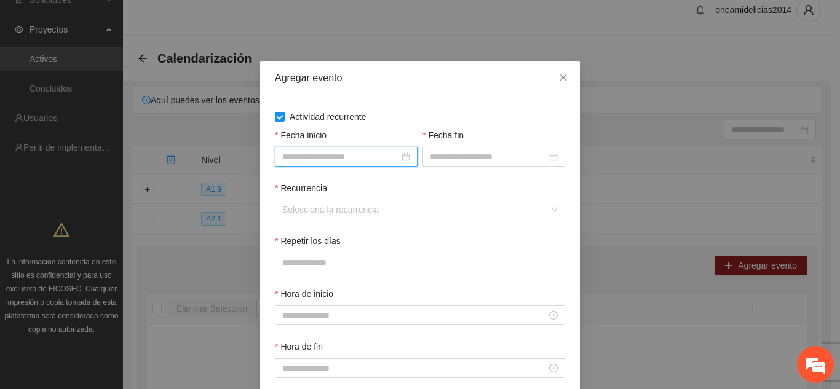
click at [307, 157] on input "Fecha inicio" at bounding box center [340, 157] width 117 height 14
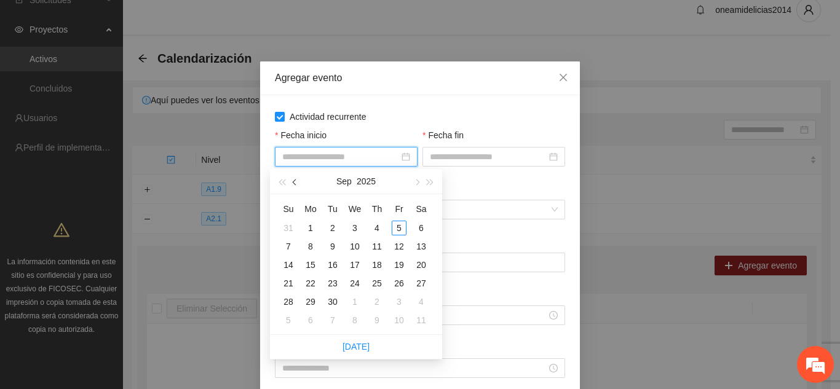
click at [293, 187] on button "button" at bounding box center [295, 181] width 14 height 25
type input "**********"
click at [354, 283] on div "20" at bounding box center [354, 283] width 15 height 15
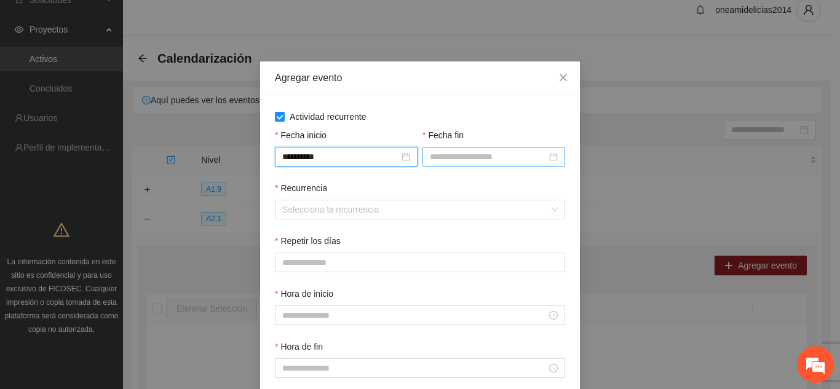
click at [492, 156] on input "Fecha fin" at bounding box center [488, 157] width 117 height 14
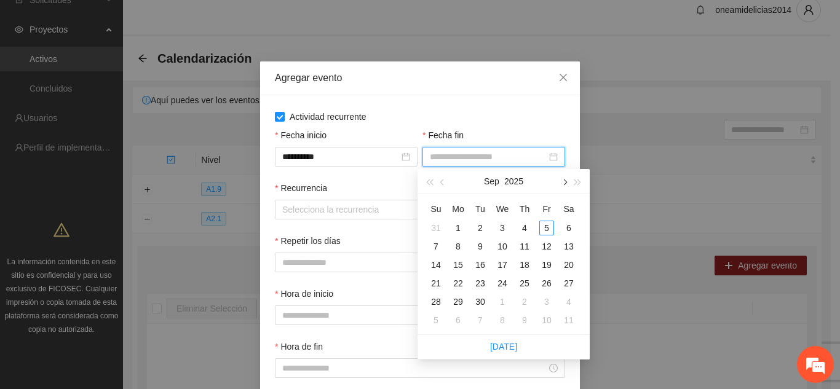
click at [562, 182] on span "button" at bounding box center [564, 182] width 6 height 6
type input "**********"
click at [502, 301] on div "29" at bounding box center [502, 301] width 15 height 15
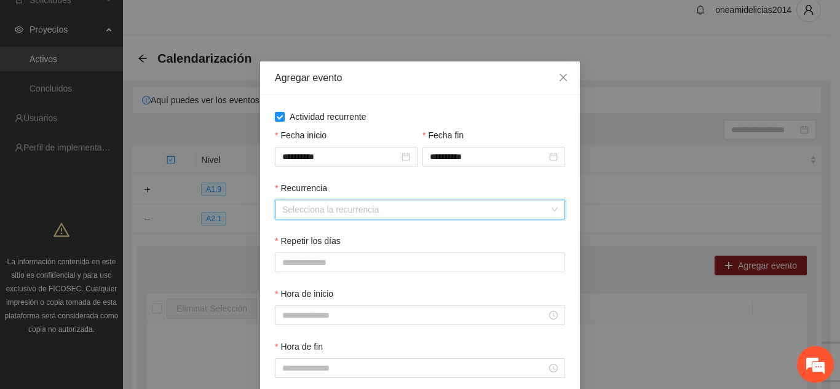
click at [331, 208] on input "Recurrencia" at bounding box center [415, 209] width 267 height 18
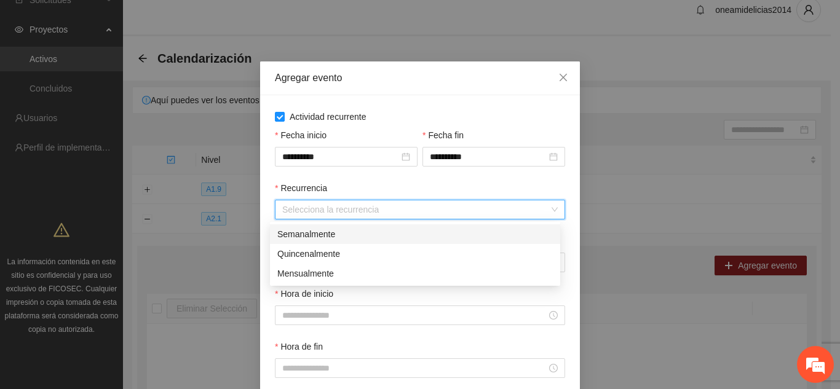
click at [318, 235] on div "Semanalmente" at bounding box center [414, 234] width 275 height 14
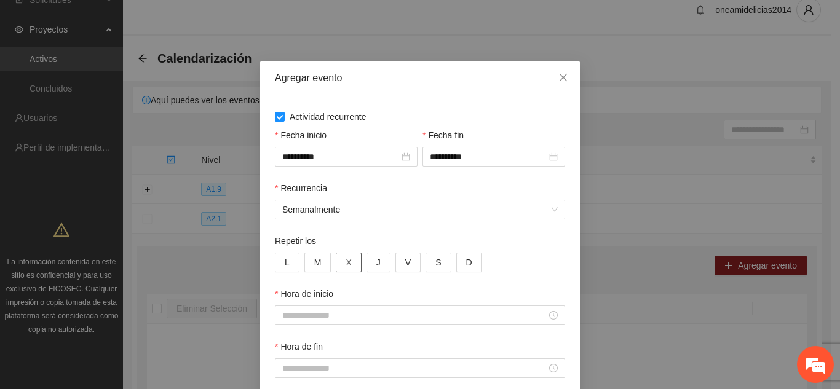
click at [345, 264] on span "X" at bounding box center [348, 263] width 6 height 14
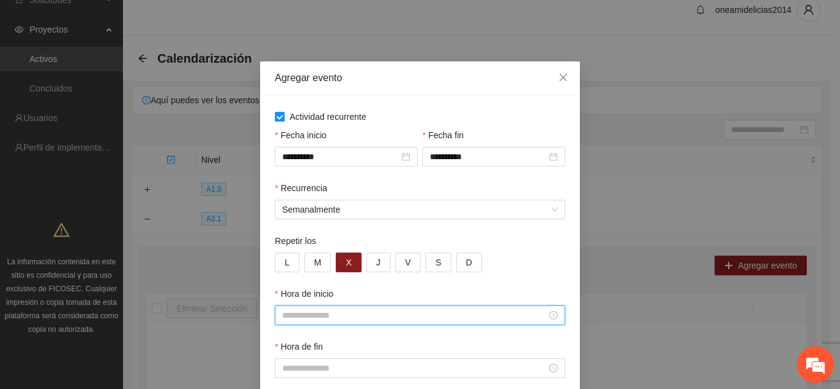
click at [315, 318] on input "Hora de inicio" at bounding box center [414, 316] width 264 height 14
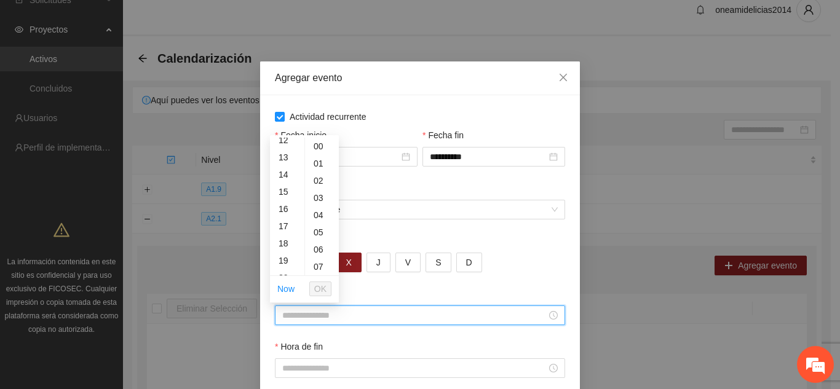
scroll to position [221, 0]
click at [283, 200] on div "16" at bounding box center [287, 200] width 34 height 17
type input "*****"
click at [321, 289] on span "OK" at bounding box center [320, 289] width 12 height 14
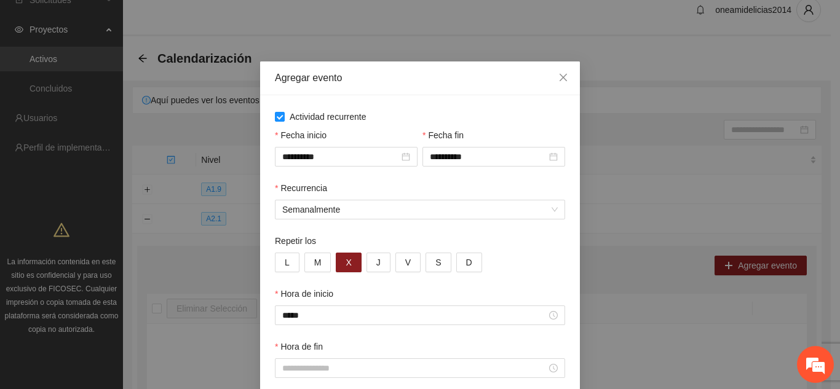
click at [527, 341] on div "Hora de fin" at bounding box center [420, 349] width 290 height 18
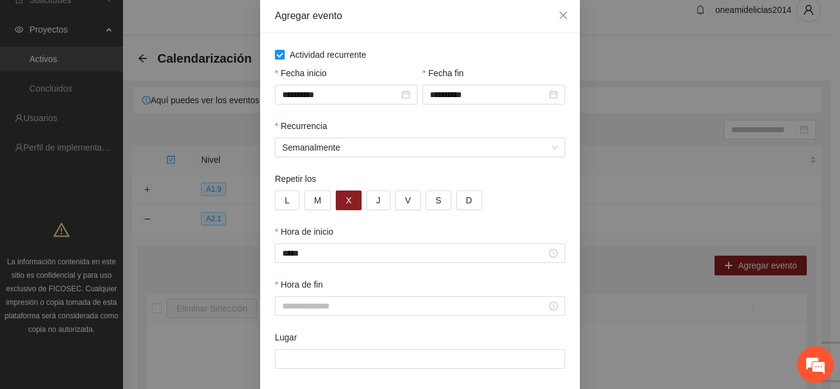
scroll to position [98, 0]
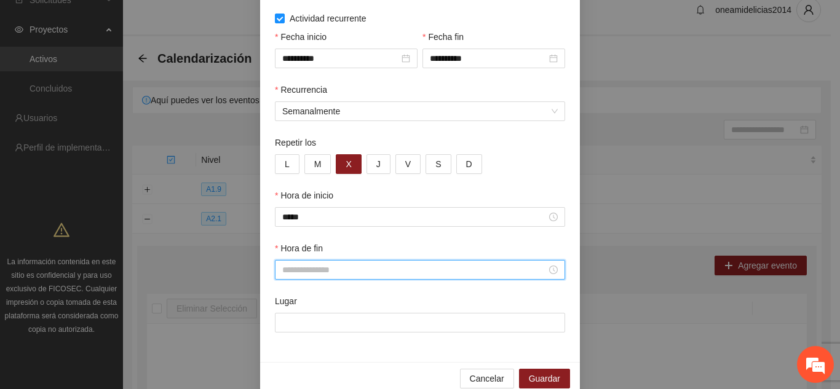
click at [325, 268] on input "Hora de fin" at bounding box center [414, 270] width 264 height 14
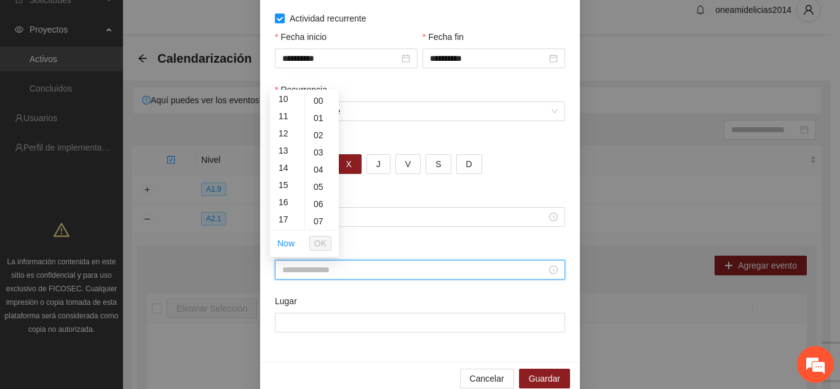
scroll to position [197, 0]
click at [283, 215] on div "18" at bounding box center [287, 213] width 34 height 17
type input "*****"
click at [324, 245] on span "OK" at bounding box center [320, 244] width 12 height 14
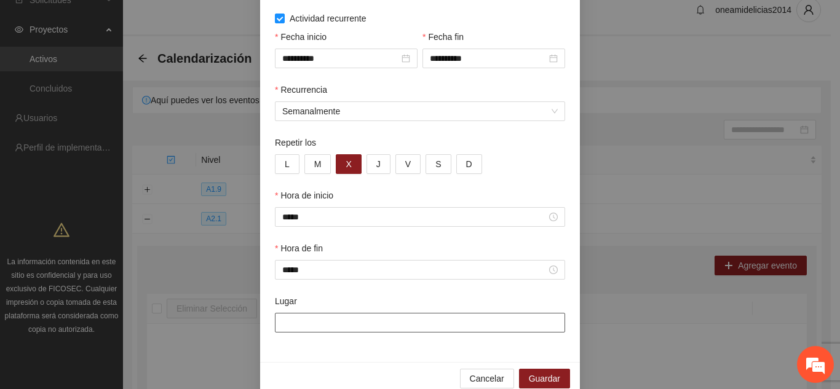
click at [326, 321] on input "Lugar" at bounding box center [420, 323] width 290 height 20
type input "**********"
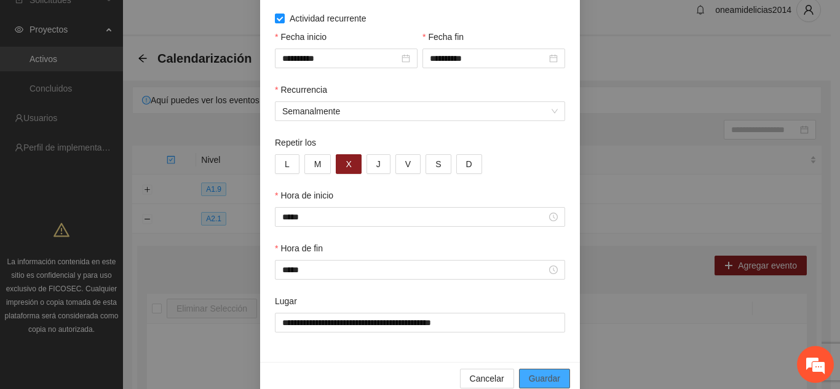
click at [529, 372] on span "Guardar" at bounding box center [544, 379] width 31 height 14
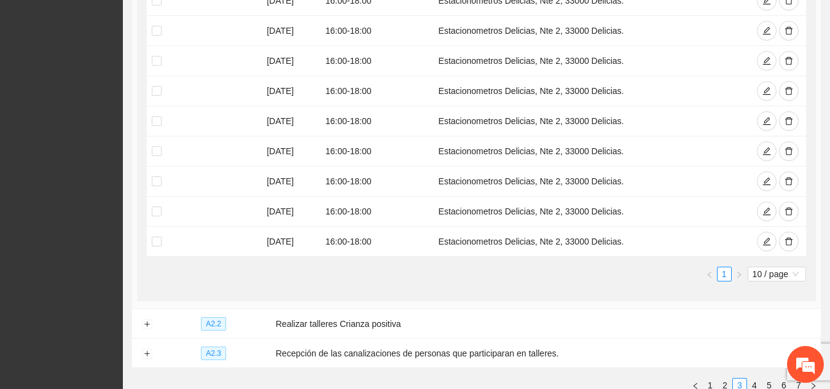
scroll to position [384, 0]
click at [798, 275] on span "10 / page" at bounding box center [777, 274] width 49 height 14
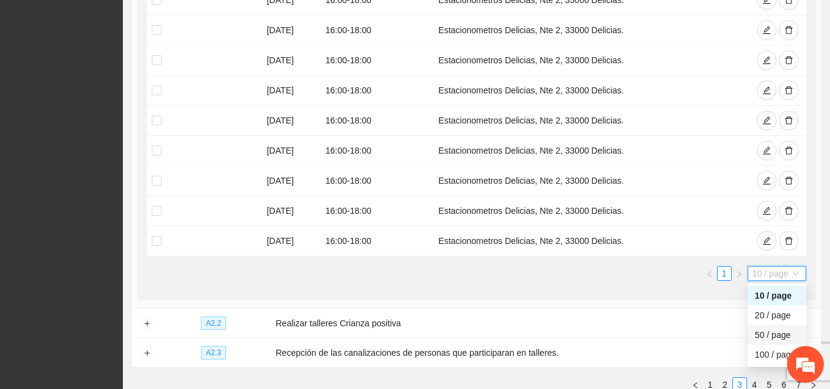
click at [773, 331] on div "50 / page" at bounding box center [777, 335] width 44 height 14
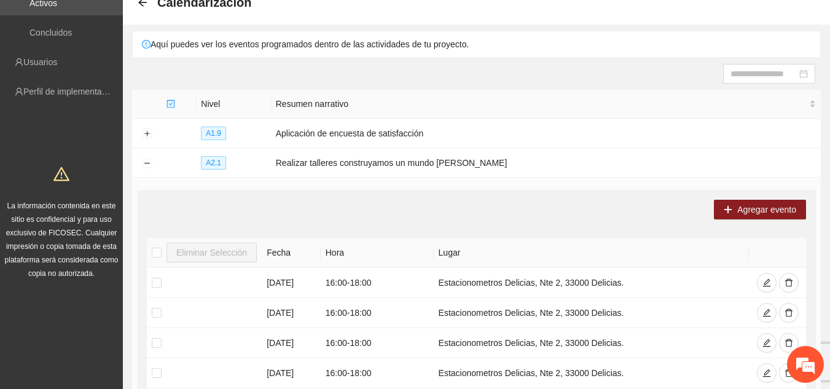
scroll to position [0, 0]
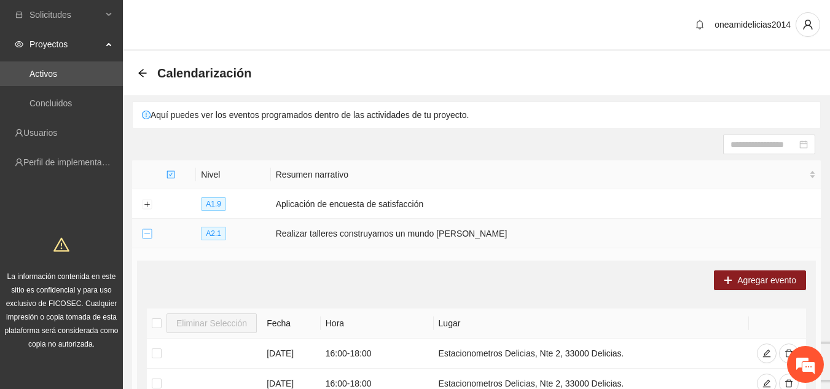
click at [149, 233] on button "Collapse row" at bounding box center [147, 234] width 10 height 10
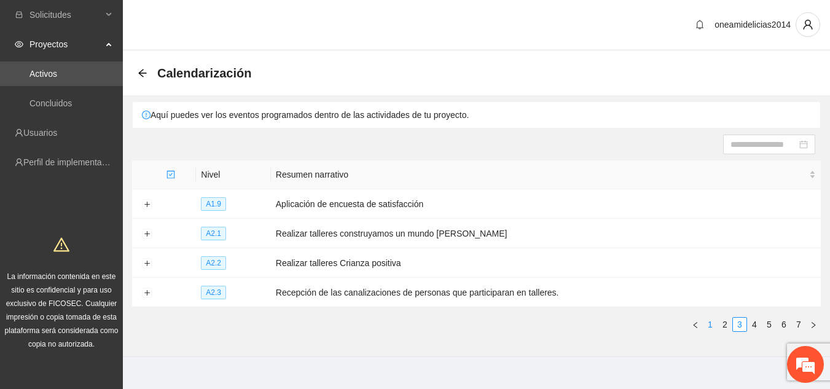
click at [711, 320] on link "1" at bounding box center [711, 325] width 14 height 14
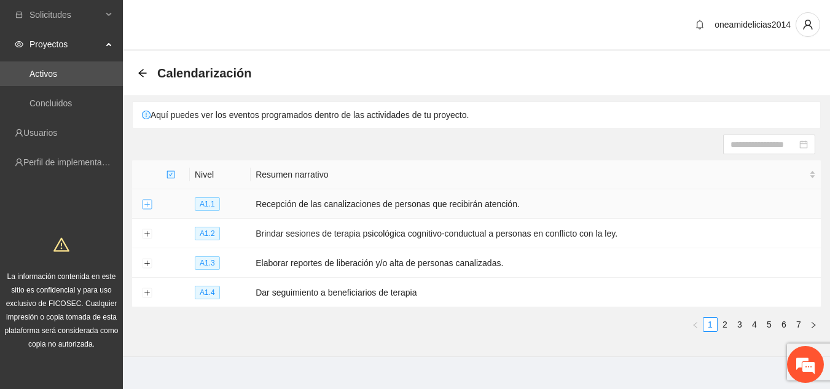
click at [149, 203] on button "Expand row" at bounding box center [147, 205] width 10 height 10
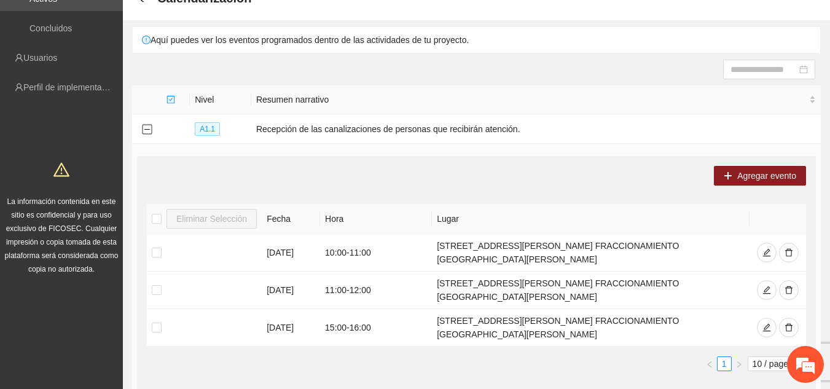
scroll to position [74, 0]
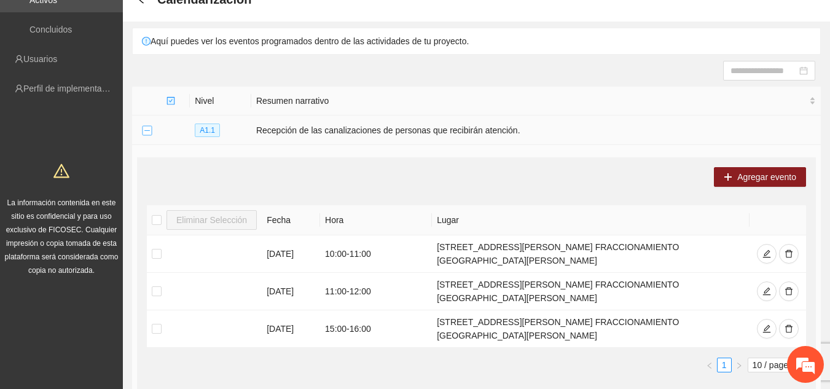
click at [150, 131] on button "Collapse row" at bounding box center [147, 131] width 10 height 10
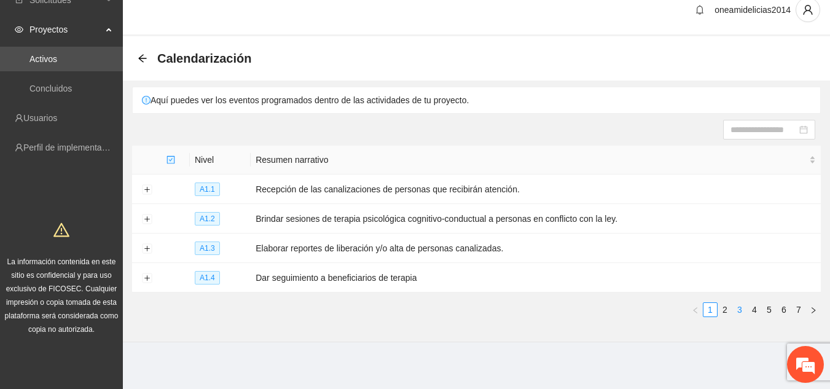
click at [739, 307] on link "3" at bounding box center [740, 310] width 14 height 14
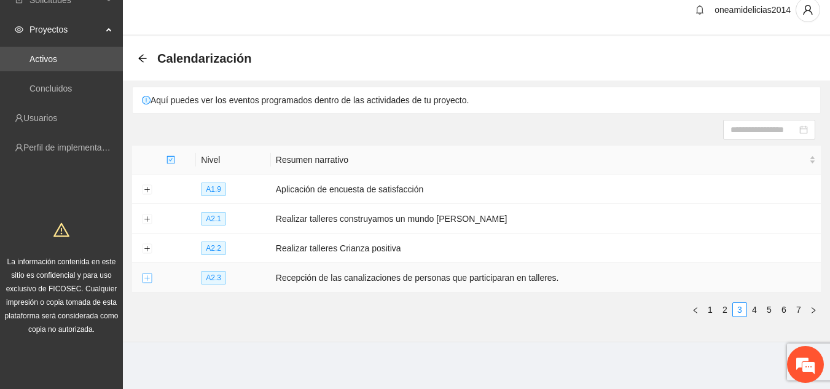
click at [145, 274] on button "Expand row" at bounding box center [147, 279] width 10 height 10
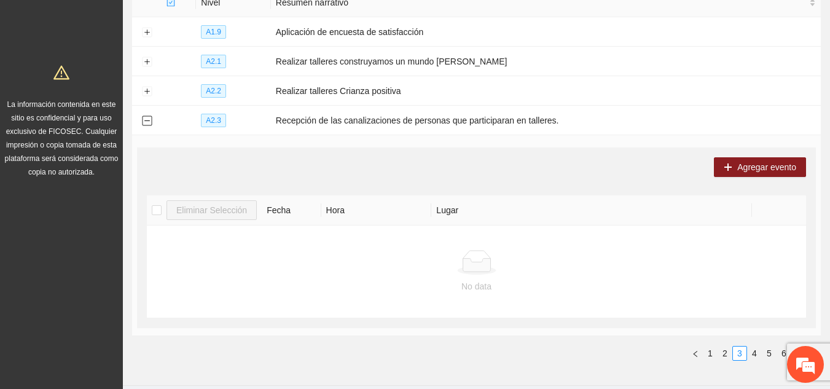
scroll to position [197, 0]
